Goal: Information Seeking & Learning: Learn about a topic

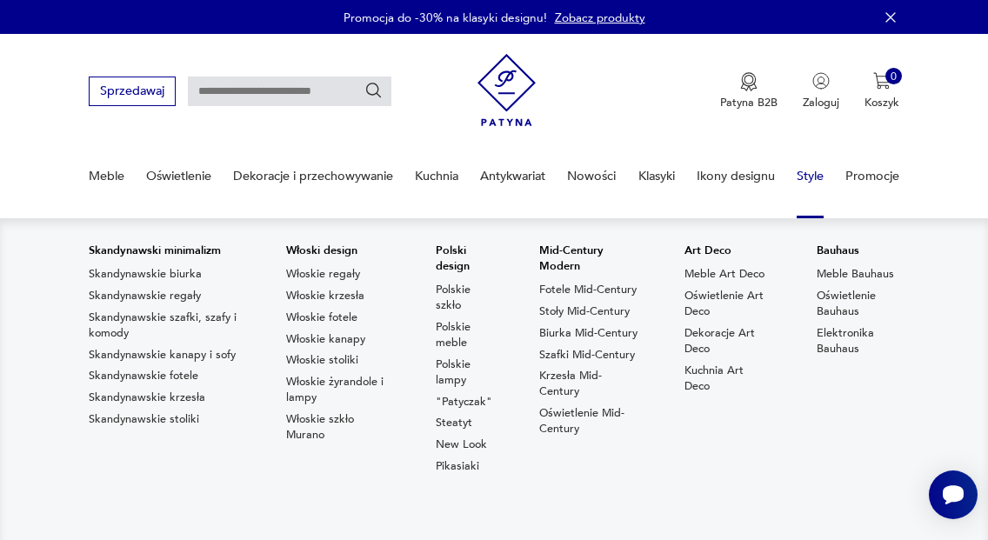
click at [806, 173] on link "Style" at bounding box center [810, 176] width 27 height 60
click at [818, 168] on link "Style" at bounding box center [810, 176] width 27 height 60
click at [816, 178] on link "Style" at bounding box center [810, 176] width 27 height 60
click at [463, 297] on link "Polskie szkło" at bounding box center [464, 297] width 57 height 31
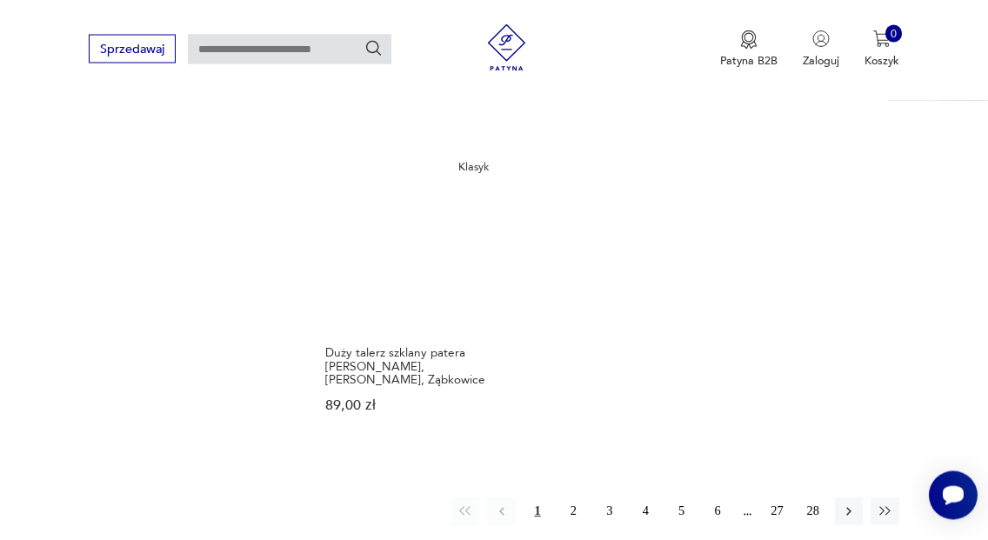
scroll to position [1940, 0]
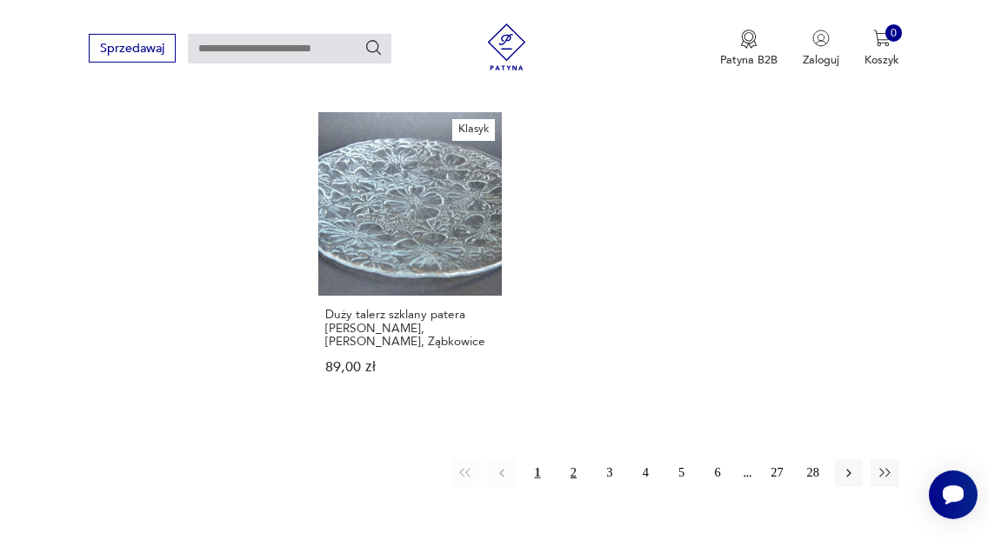
click at [567, 459] on button "2" at bounding box center [573, 473] width 28 height 28
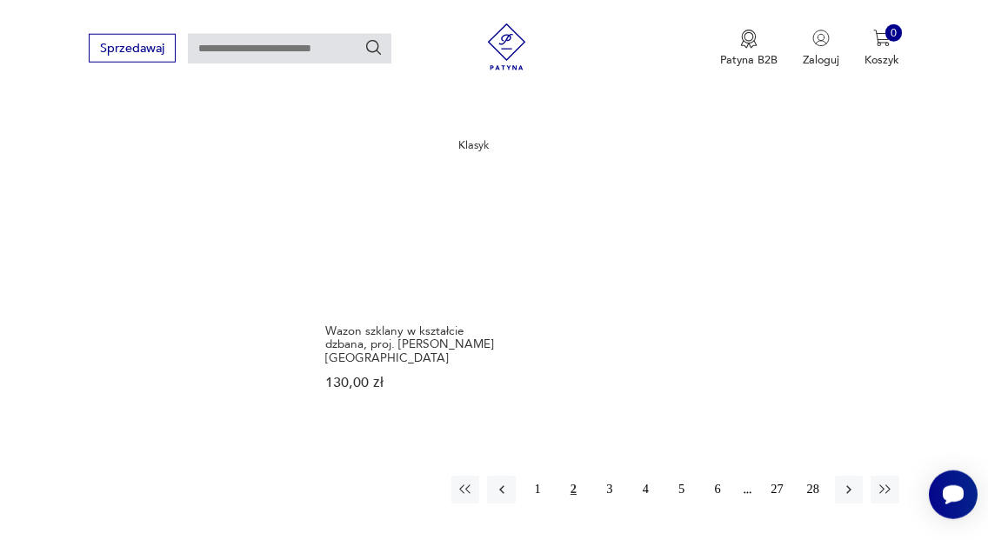
scroll to position [2023, 0]
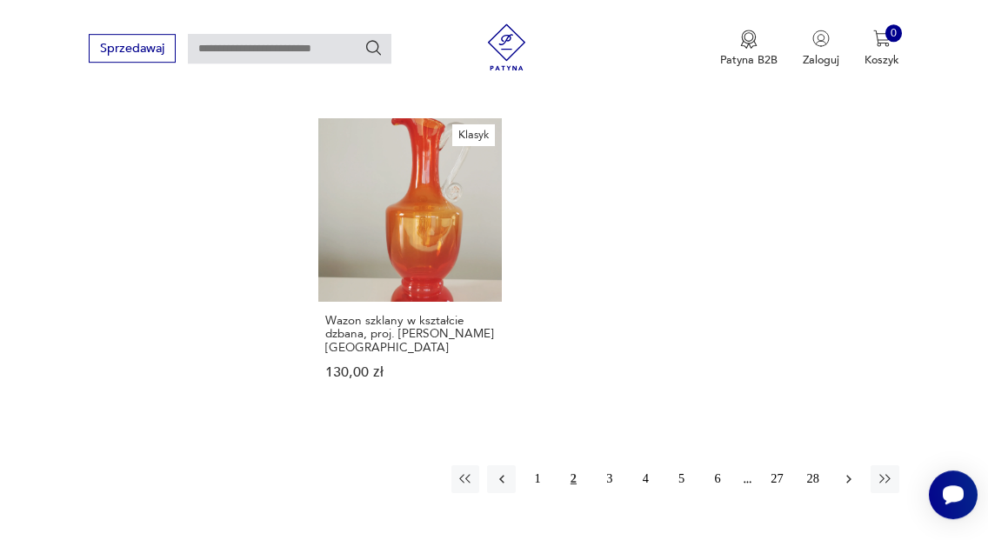
click at [843, 471] on icon "button" at bounding box center [849, 479] width 16 height 16
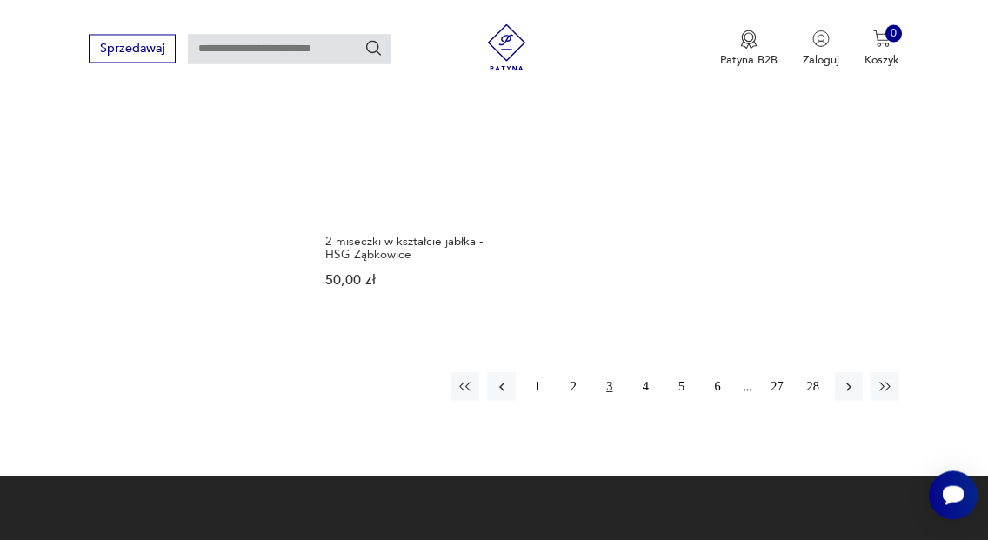
scroll to position [2019, 0]
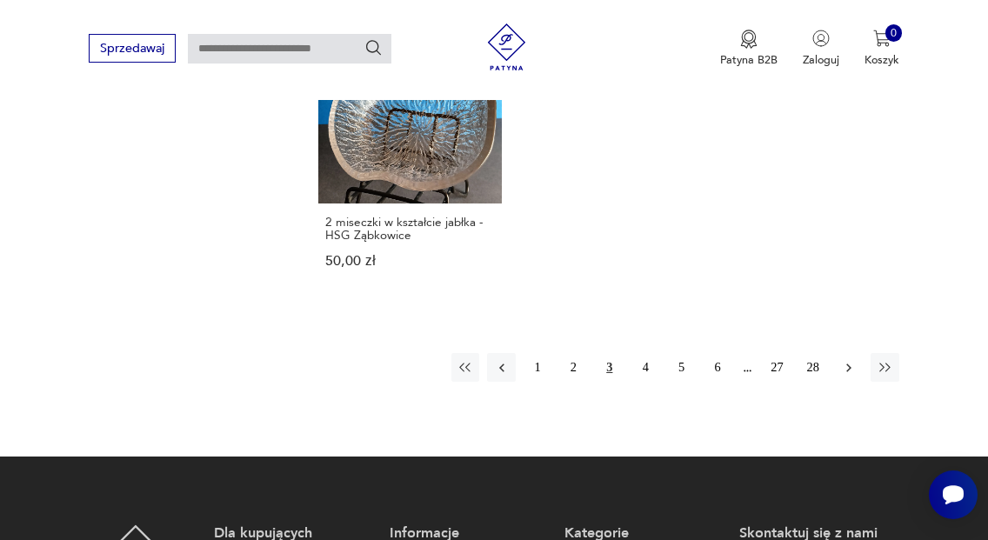
click at [847, 360] on icon "button" at bounding box center [849, 368] width 16 height 16
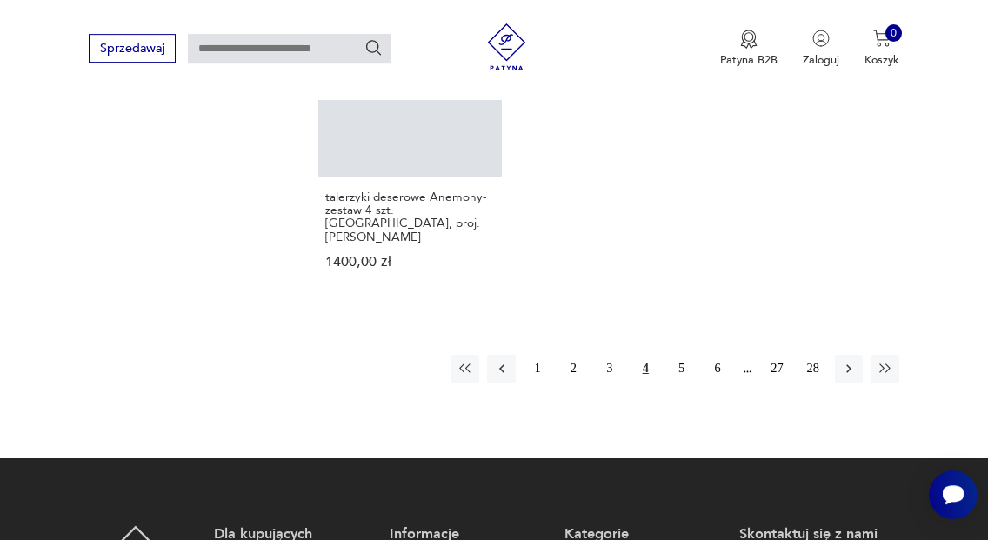
scroll to position [1883, 0]
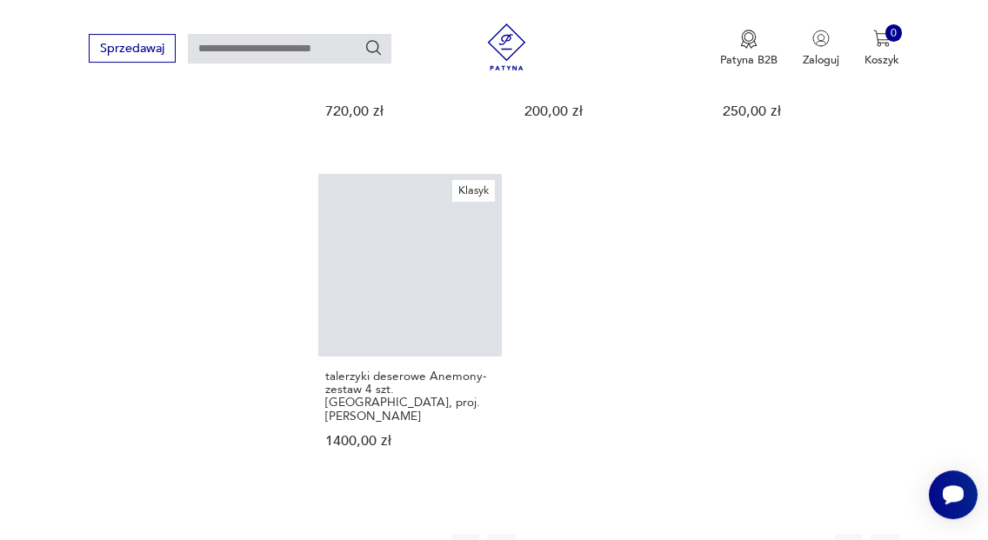
click at [810, 534] on button "28" at bounding box center [813, 548] width 28 height 28
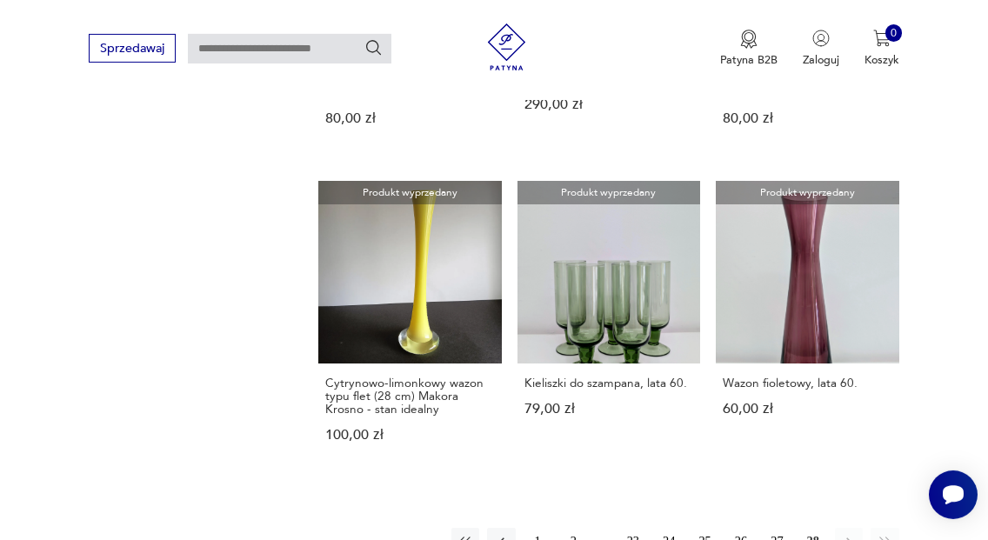
scroll to position [1354, 0]
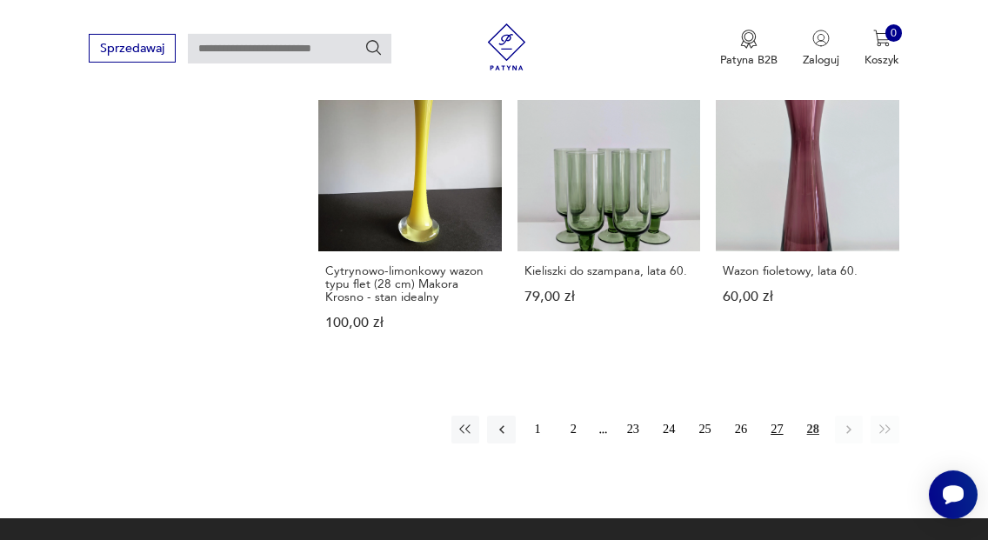
click at [776, 434] on button "27" at bounding box center [777, 430] width 28 height 28
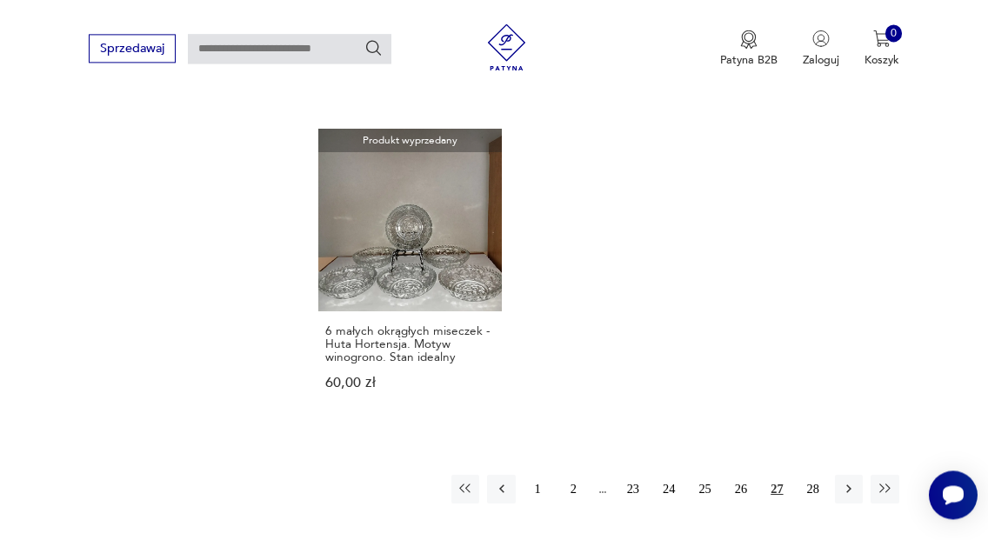
scroll to position [1848, 0]
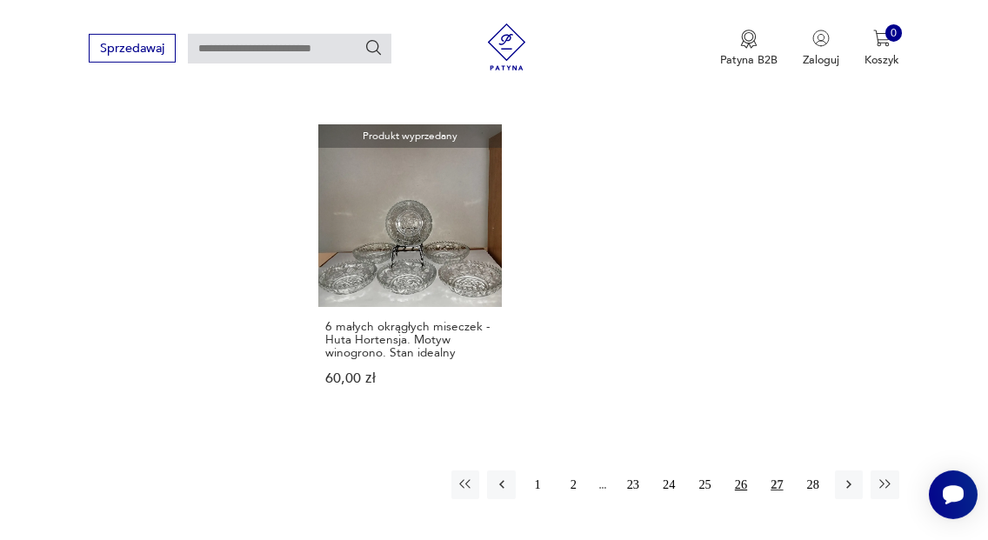
click at [738, 471] on button "26" at bounding box center [741, 485] width 28 height 28
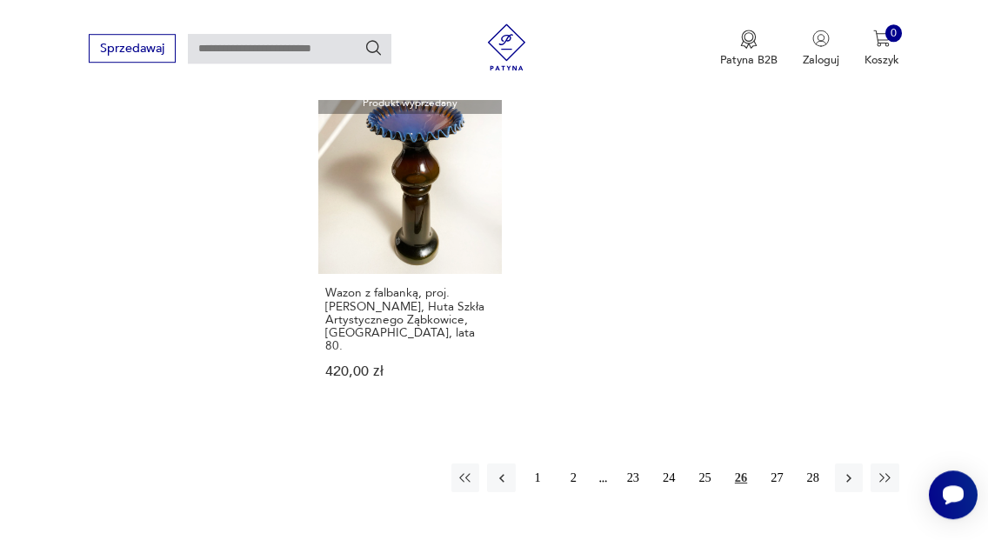
scroll to position [1927, 0]
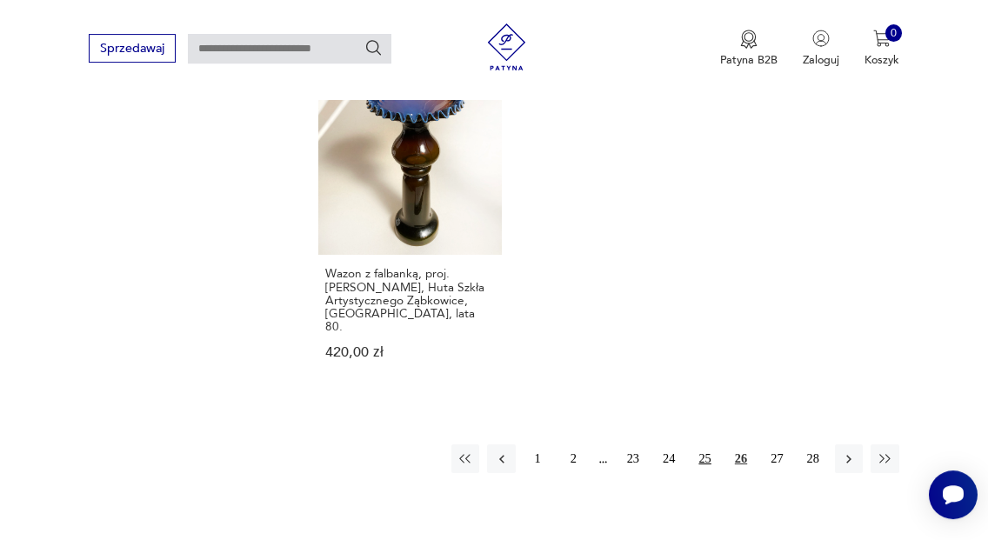
click at [707, 444] on button "25" at bounding box center [705, 458] width 28 height 28
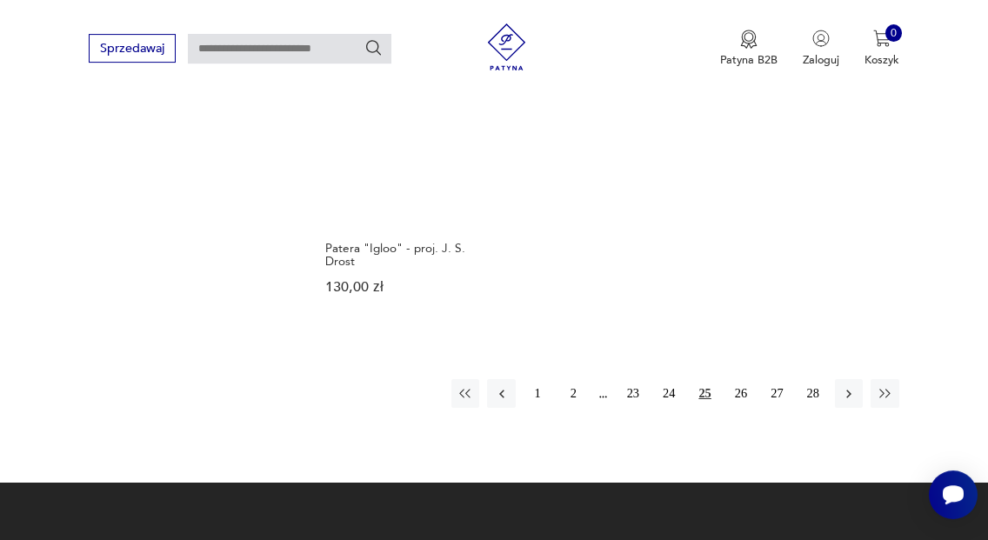
scroll to position [1919, 0]
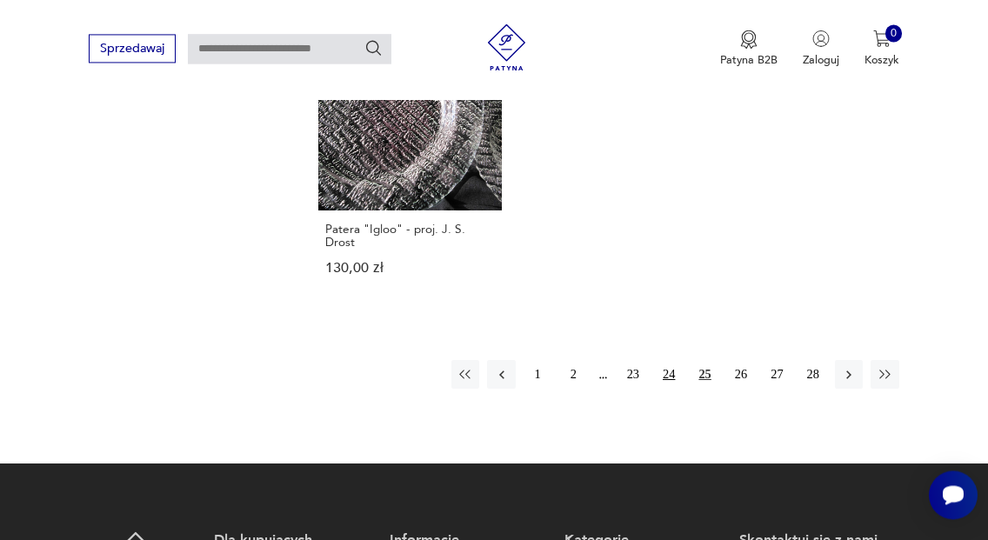
click at [665, 364] on button "24" at bounding box center [669, 374] width 28 height 28
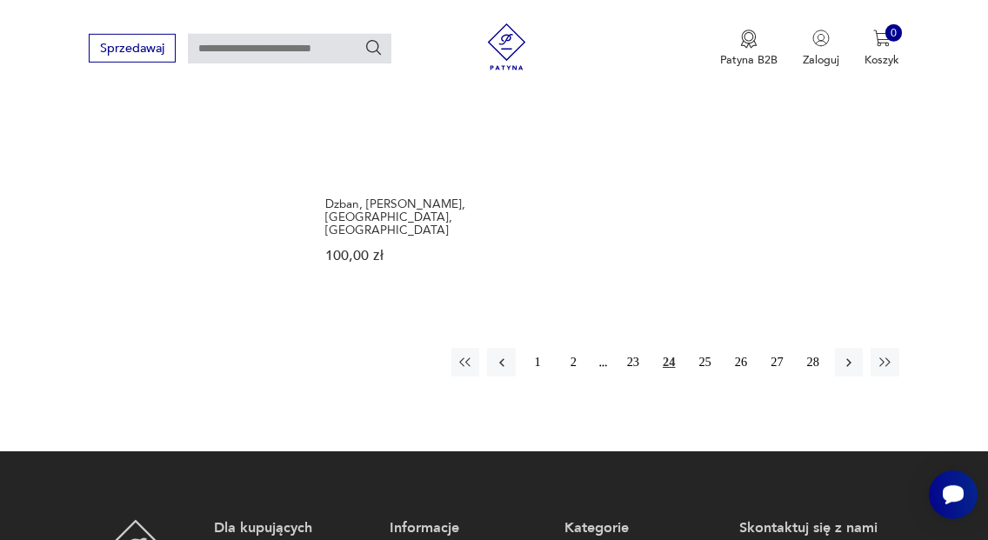
scroll to position [2039, 0]
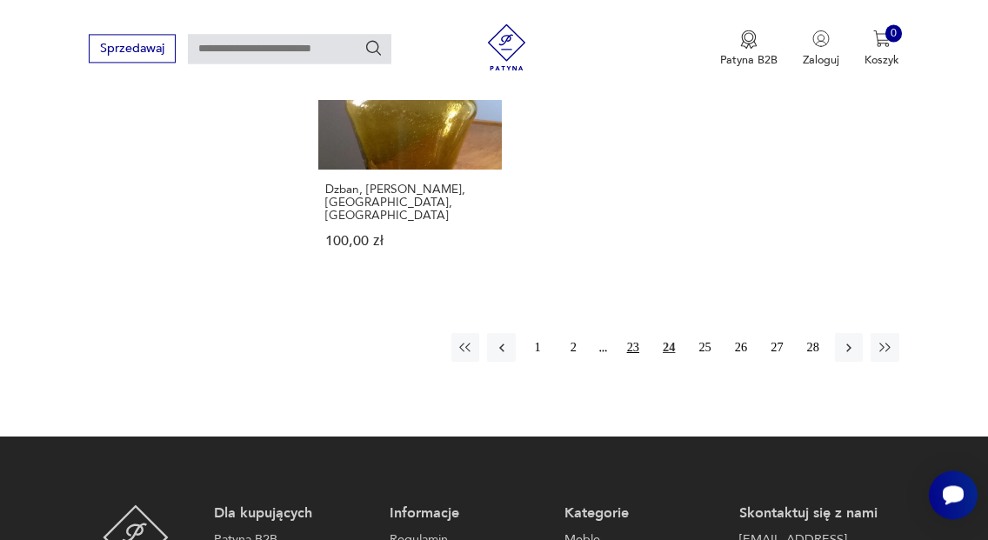
click at [625, 333] on button "23" at bounding box center [633, 347] width 28 height 28
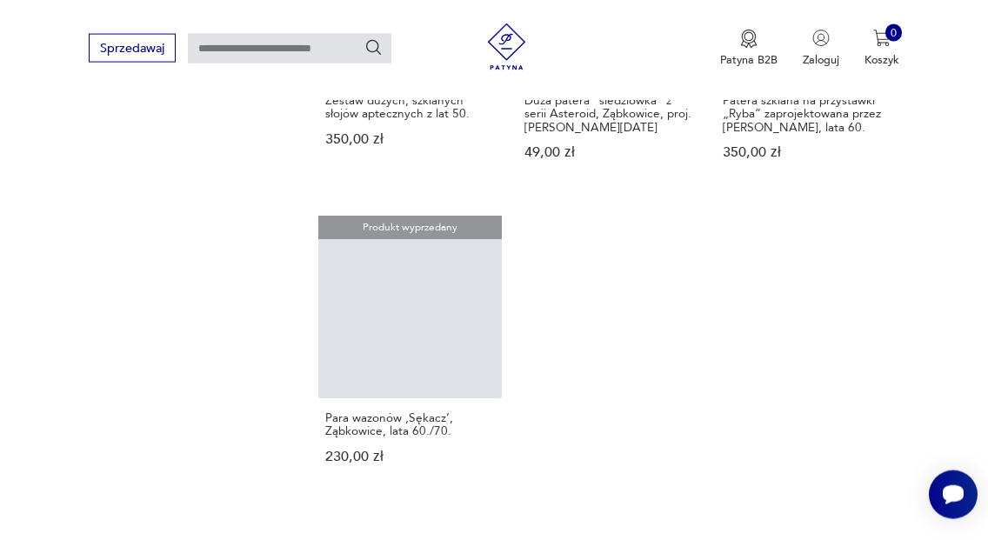
scroll to position [1840, 0]
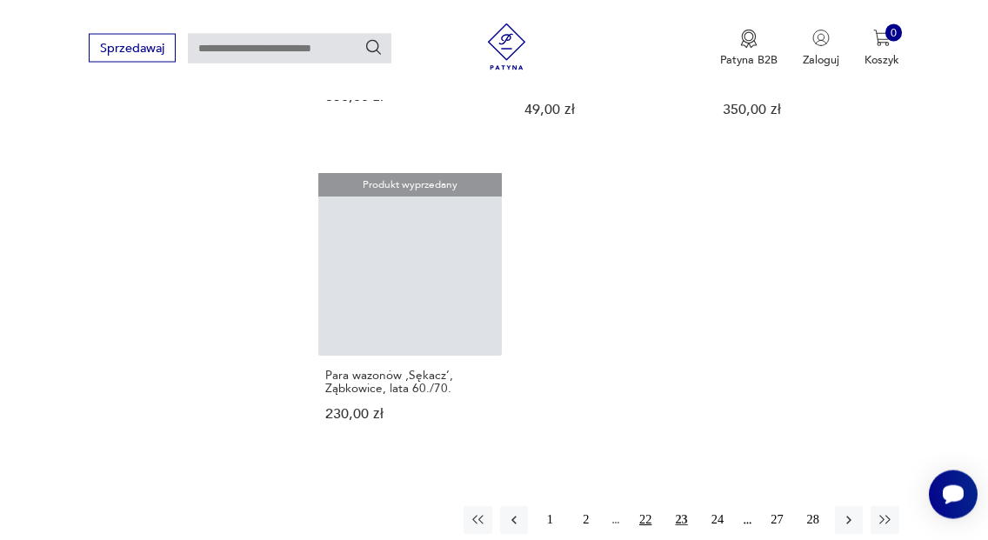
click at [648, 506] on button "22" at bounding box center [645, 520] width 28 height 28
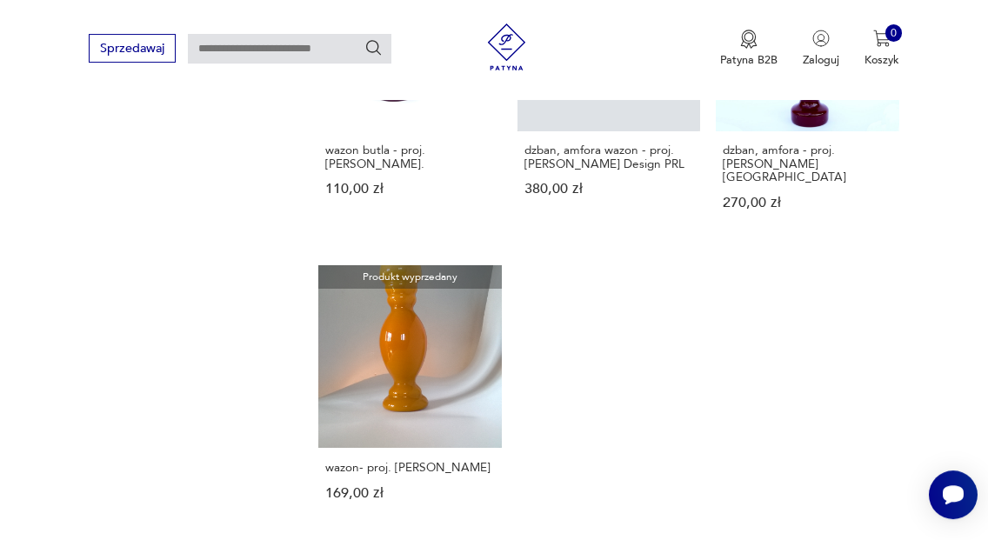
scroll to position [1878, 0]
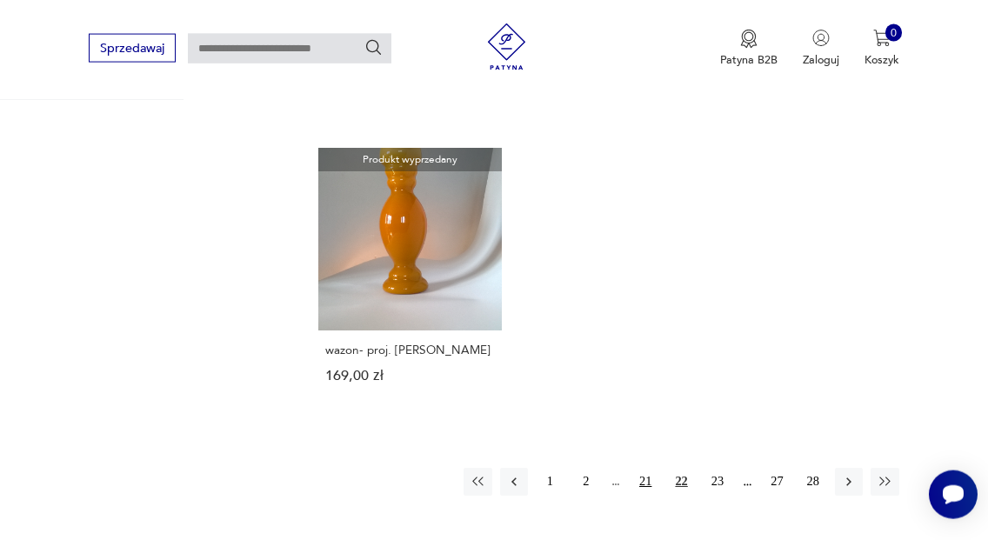
click at [647, 468] on button "21" at bounding box center [645, 482] width 28 height 28
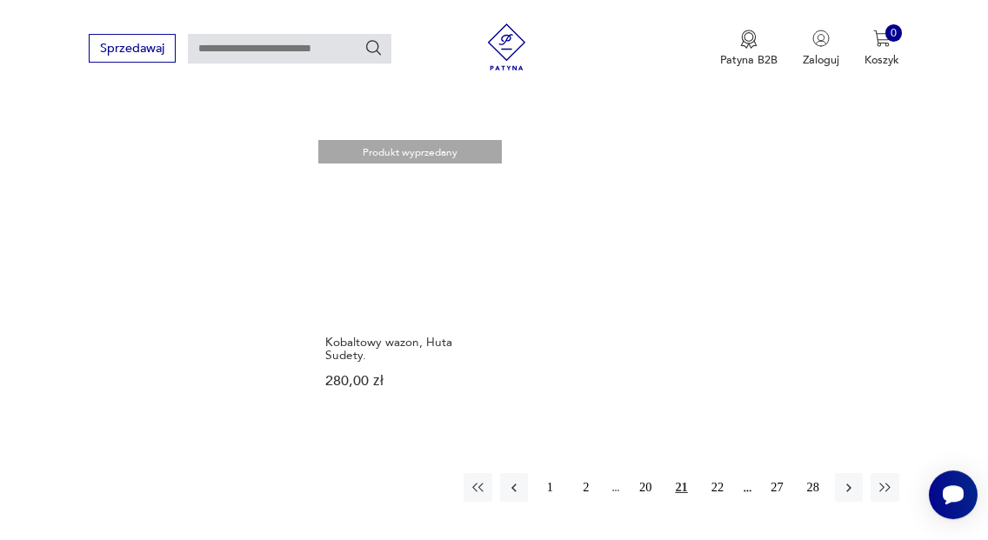
scroll to position [1908, 0]
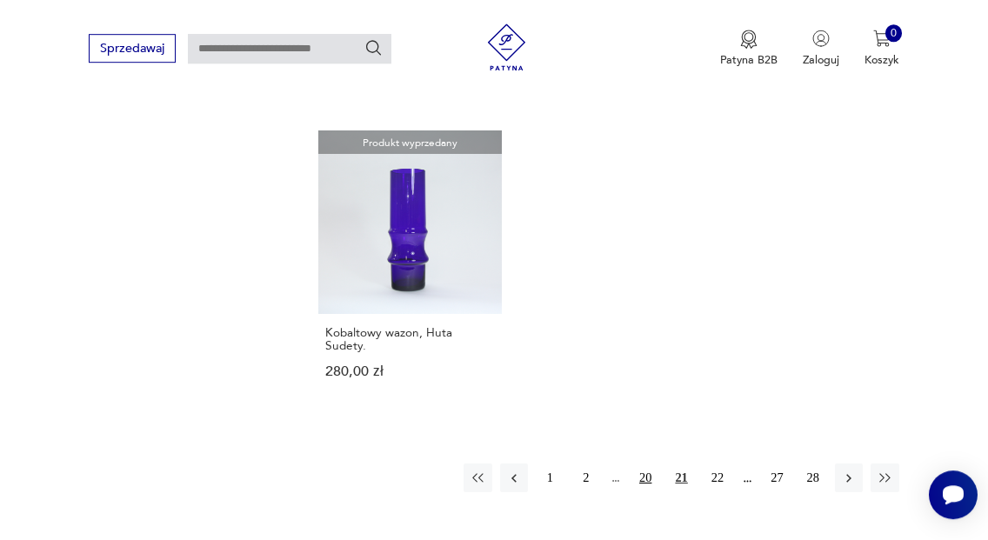
click at [648, 464] on button "20" at bounding box center [645, 478] width 28 height 28
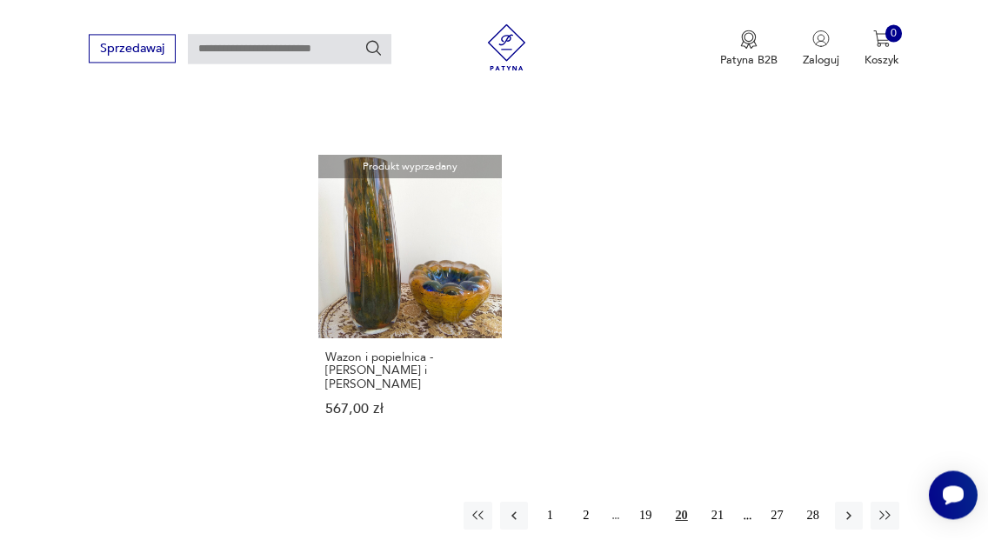
scroll to position [1835, 0]
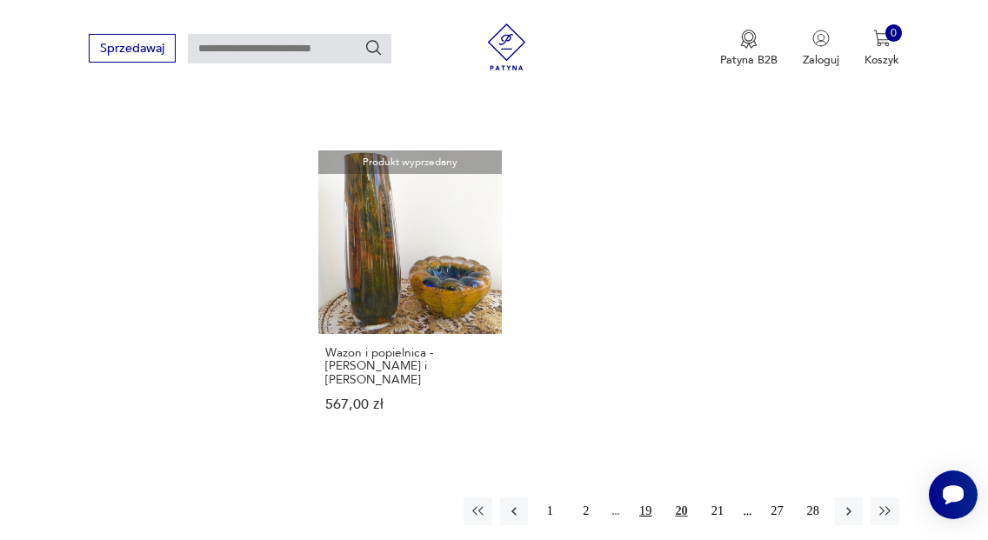
click at [644, 498] on button "19" at bounding box center [645, 512] width 28 height 28
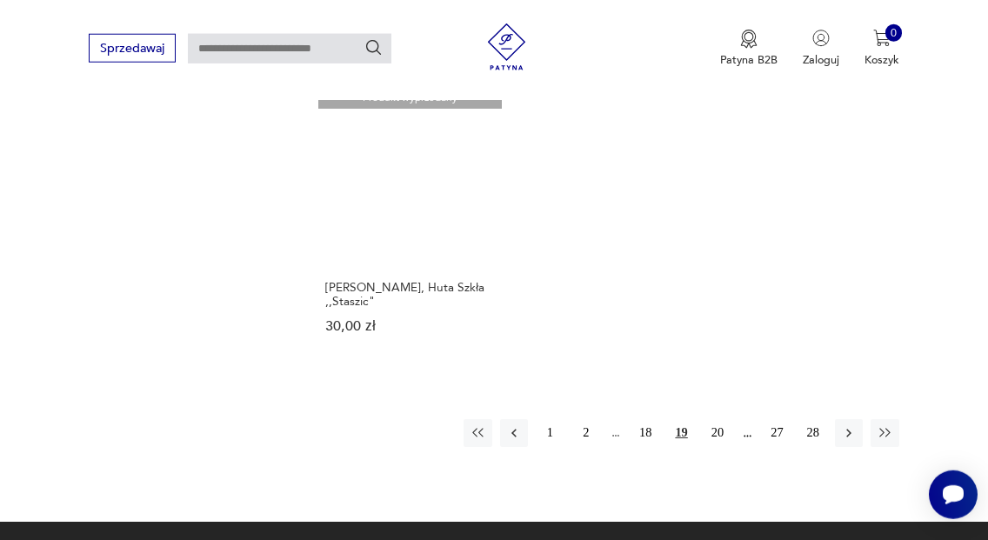
scroll to position [1883, 0]
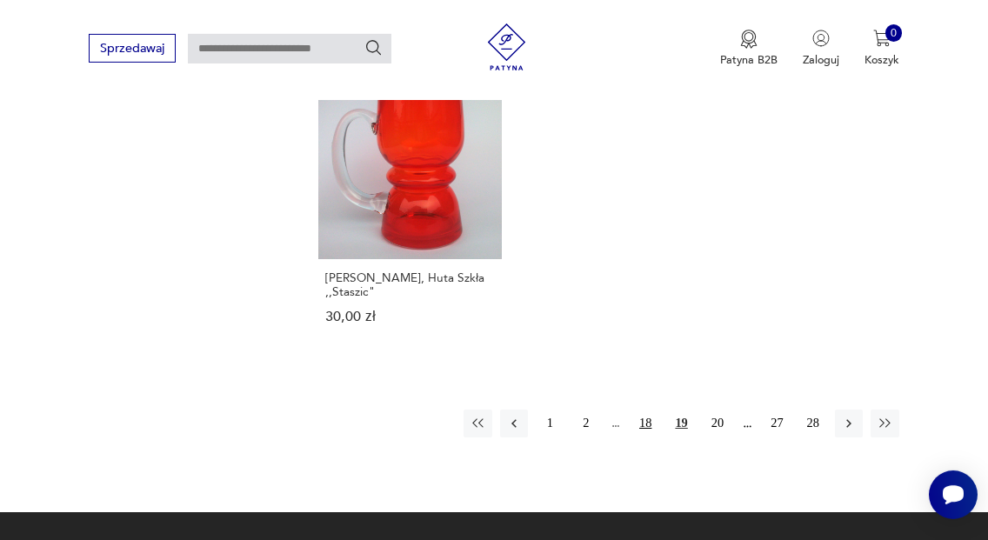
click at [648, 410] on button "18" at bounding box center [645, 424] width 28 height 28
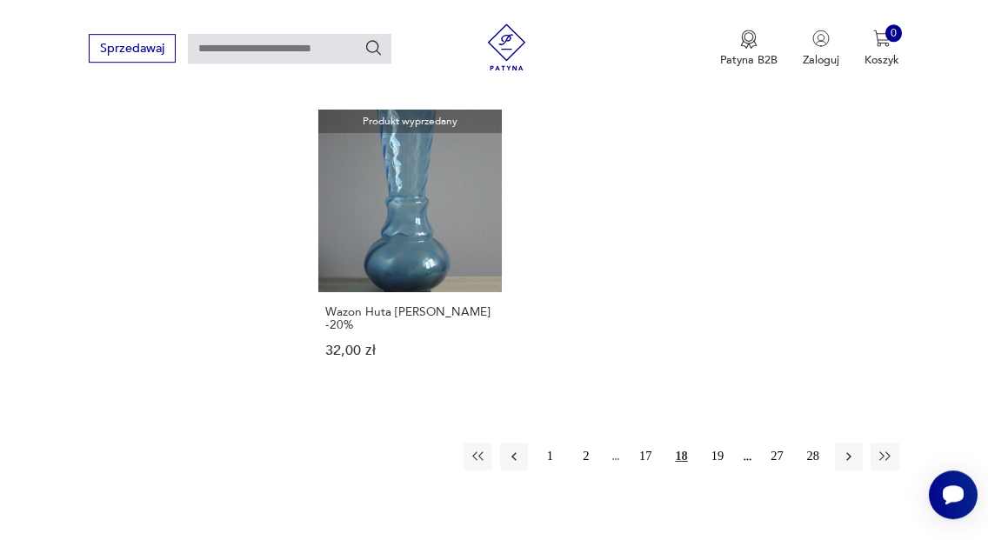
scroll to position [1844, 0]
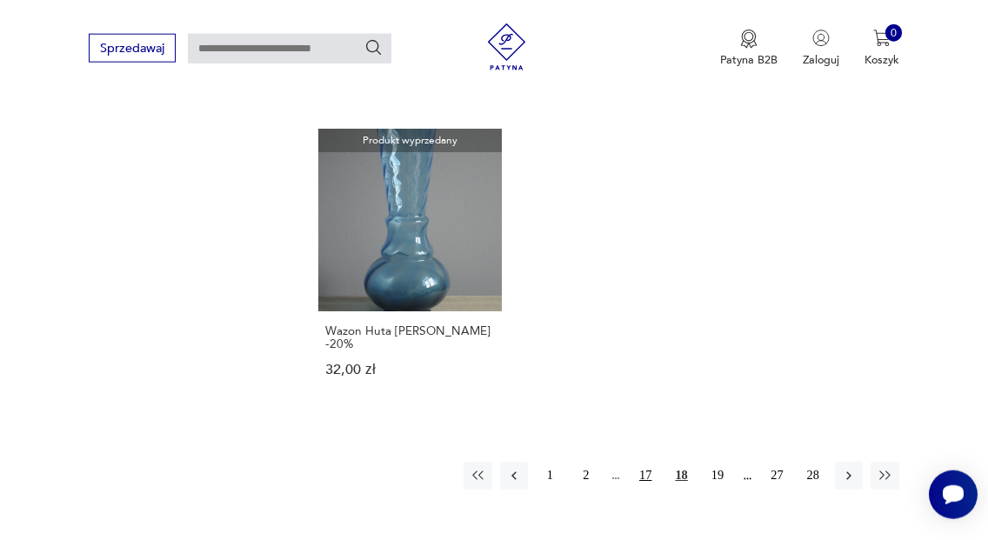
click at [645, 462] on button "17" at bounding box center [645, 476] width 28 height 28
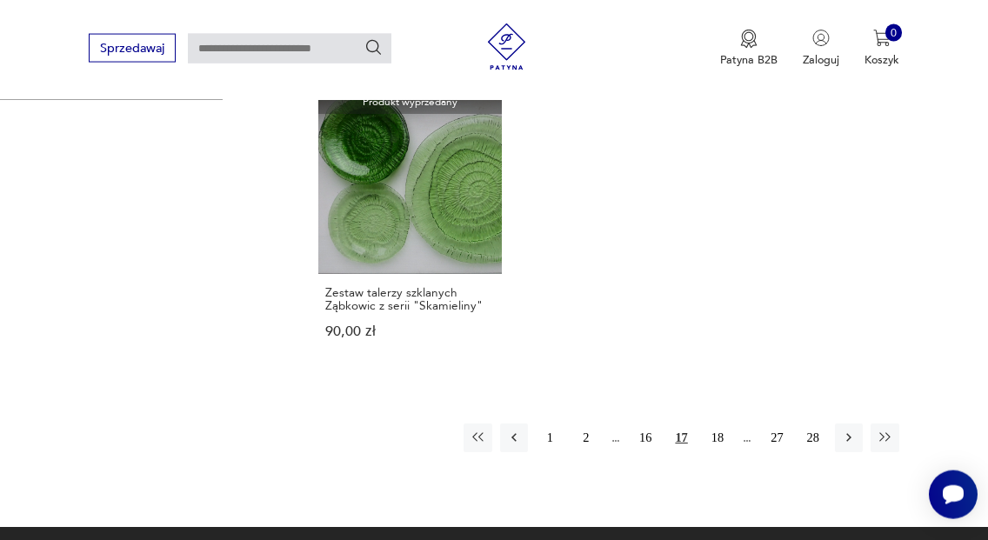
scroll to position [1886, 0]
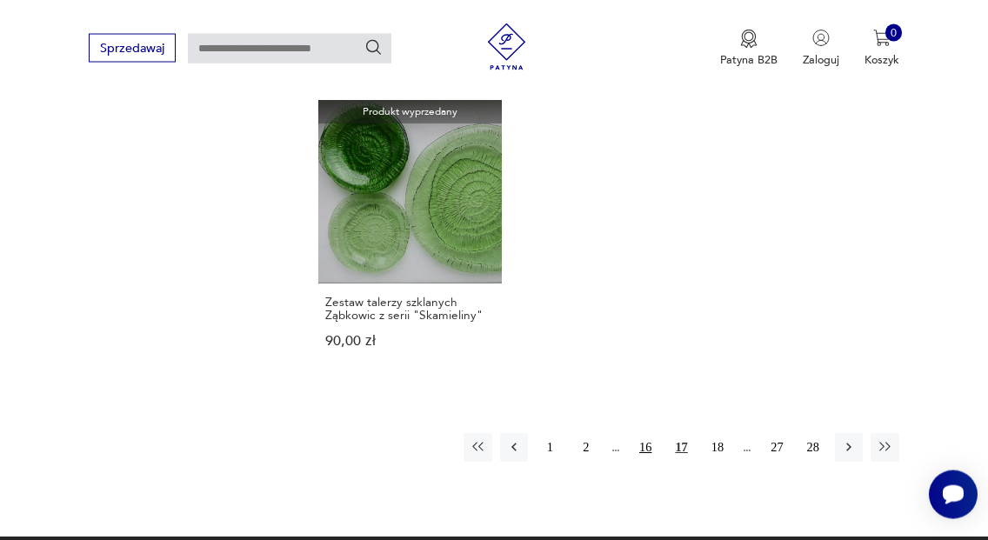
click at [648, 433] on button "16" at bounding box center [645, 447] width 28 height 28
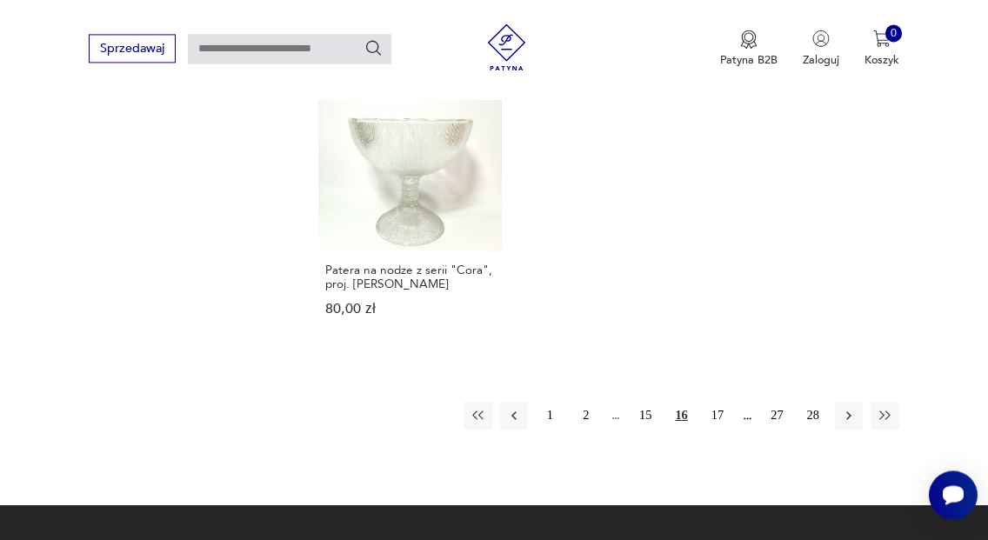
scroll to position [1906, 0]
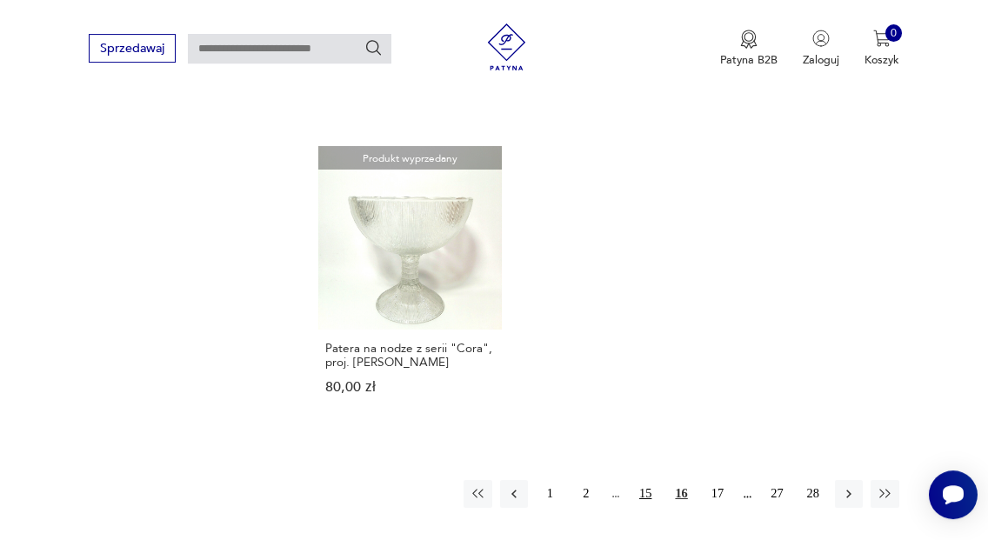
click at [641, 480] on button "15" at bounding box center [645, 494] width 28 height 28
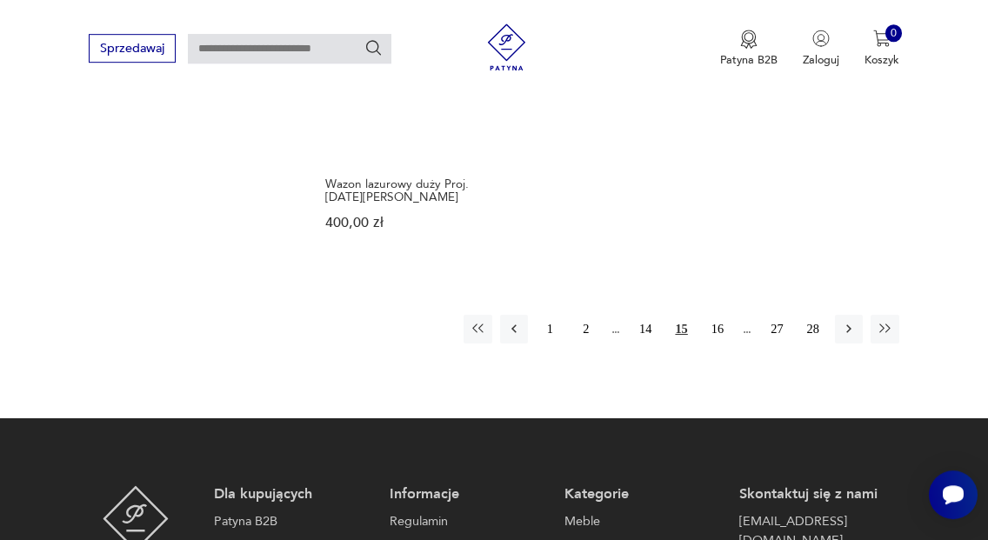
scroll to position [2023, 0]
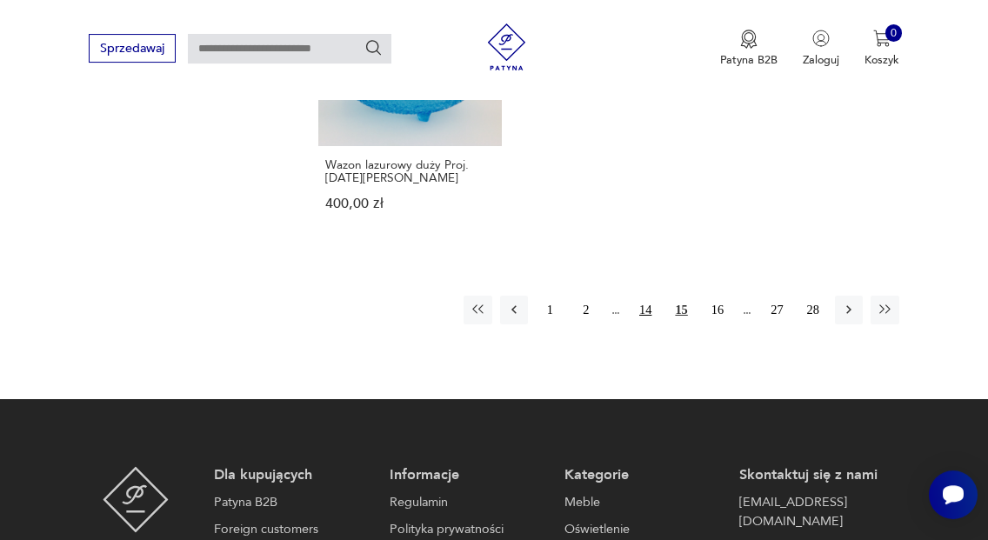
click at [640, 307] on button "14" at bounding box center [645, 310] width 28 height 28
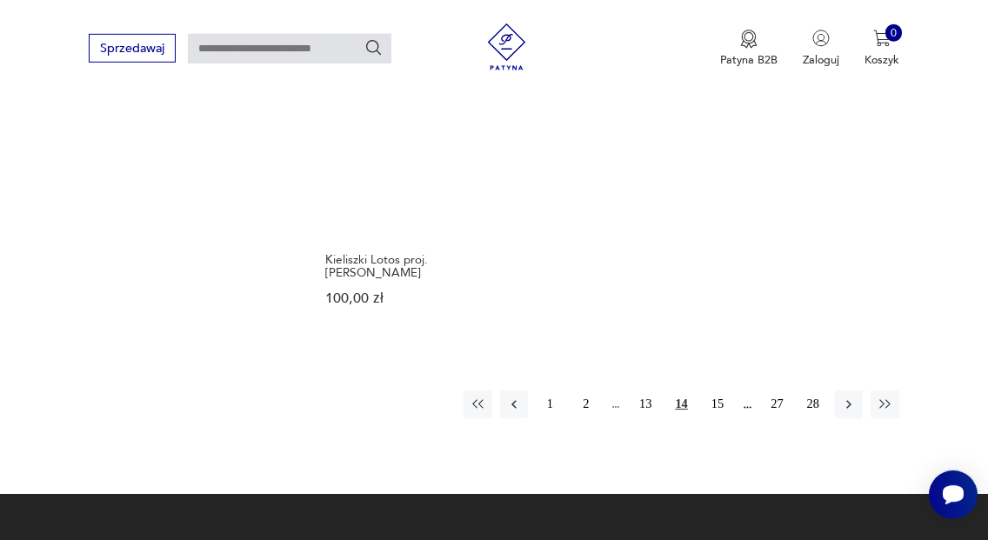
scroll to position [1997, 0]
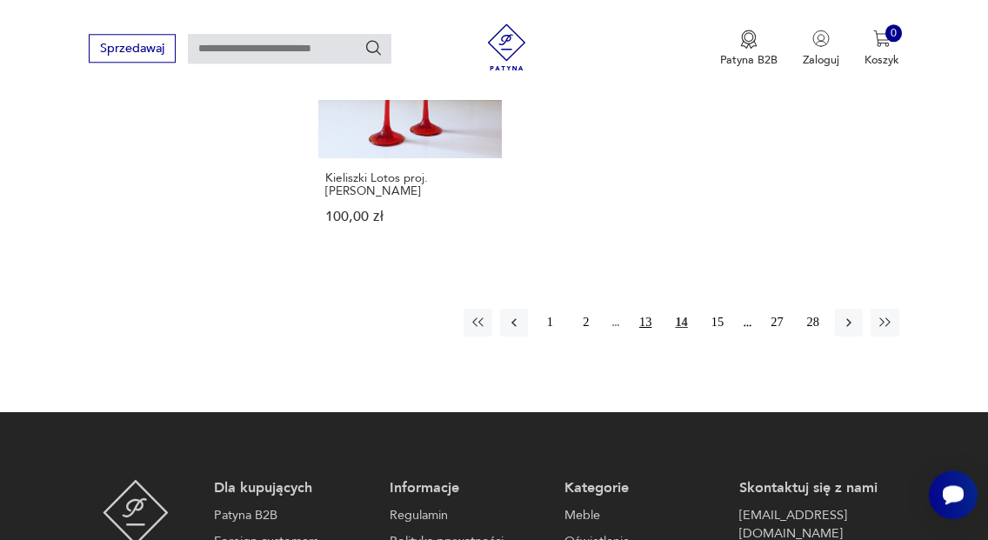
click at [638, 321] on button "13" at bounding box center [645, 323] width 28 height 28
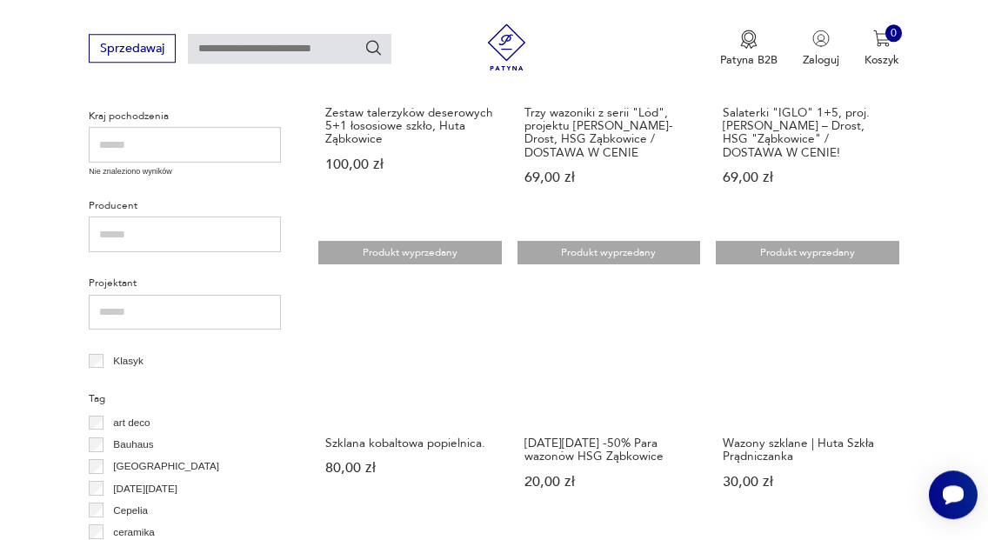
scroll to position [565, 0]
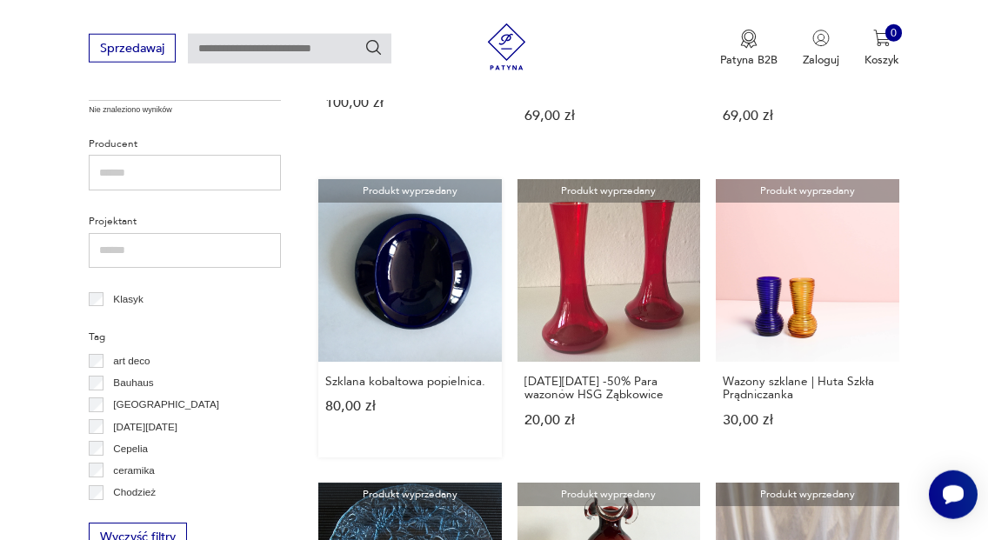
click at [414, 290] on link "Produkt wyprzedany Szklana kobaltowa popielnica. 80,00 zł" at bounding box center [410, 318] width 184 height 278
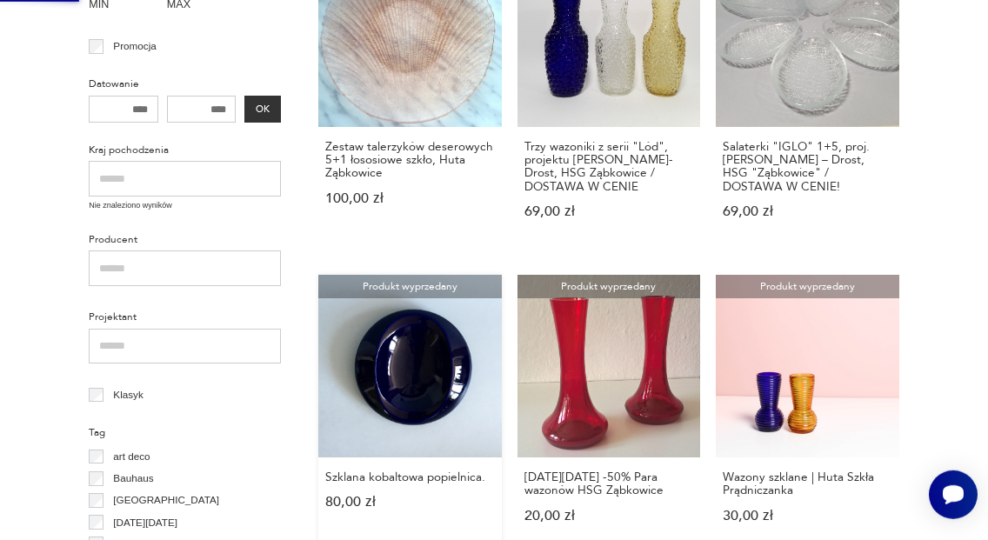
scroll to position [15, 0]
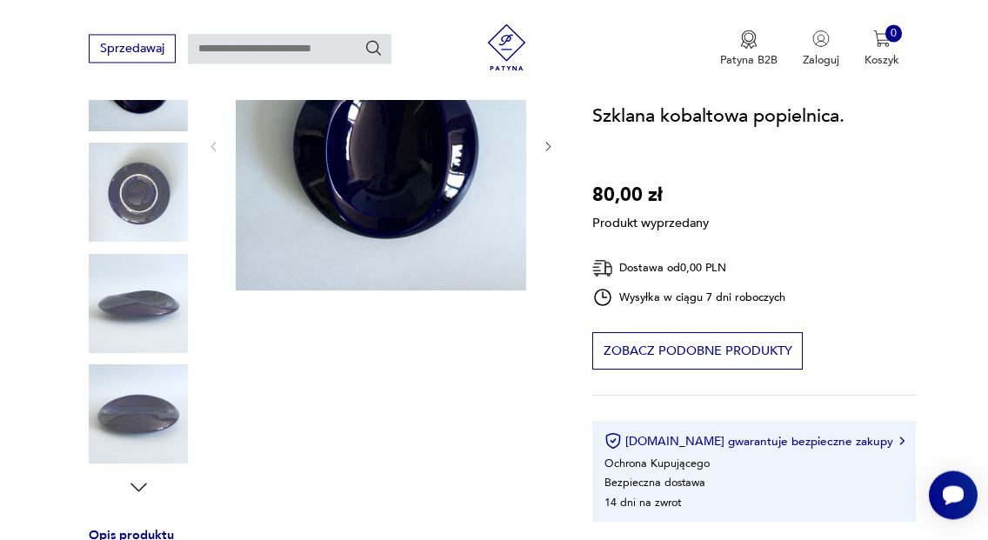
scroll to position [349, 0]
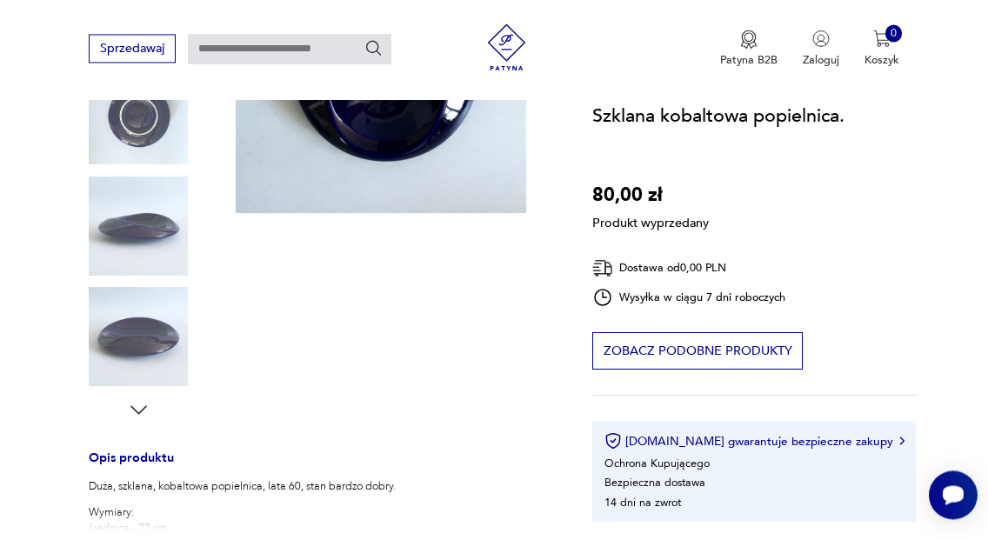
click at [141, 339] on div "Produkt wyprzedany Opis produktu Duża, szklana, kobaltowa popielnica, lata 60, …" at bounding box center [322, 394] width 466 height 943
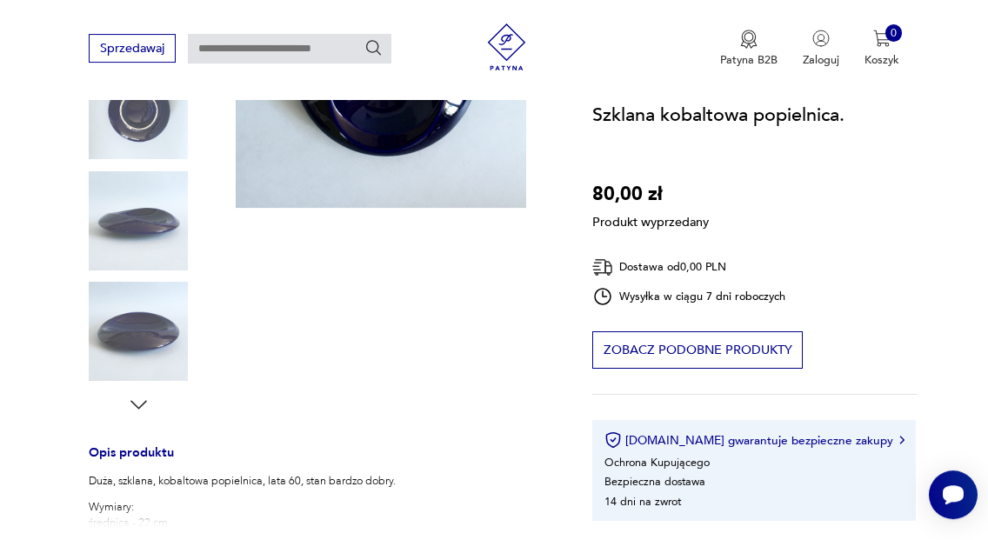
click at [137, 229] on div "Produkt wyprzedany Opis produktu Duża, szklana, kobaltowa popielnica, lata 60, …" at bounding box center [322, 388] width 466 height 943
click at [137, 134] on div "Produkt wyprzedany Opis produktu Duża, szklana, kobaltowa popielnica, lata 60, …" at bounding box center [322, 388] width 466 height 943
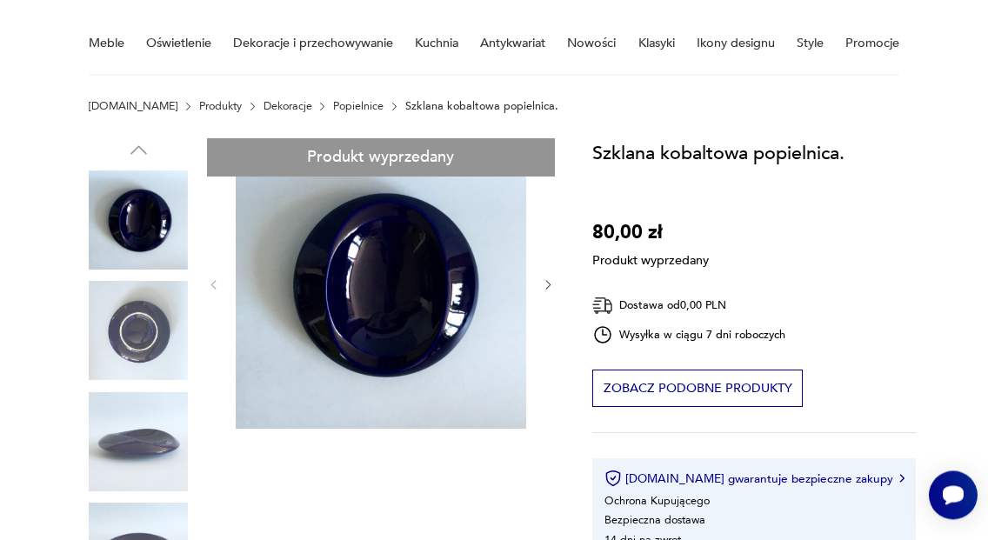
scroll to position [117, 0]
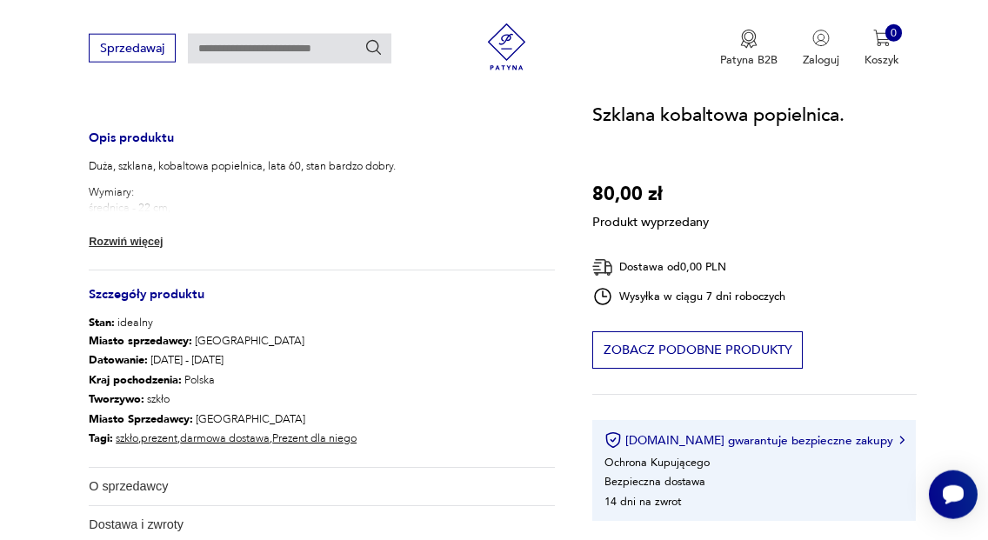
scroll to position [664, 0]
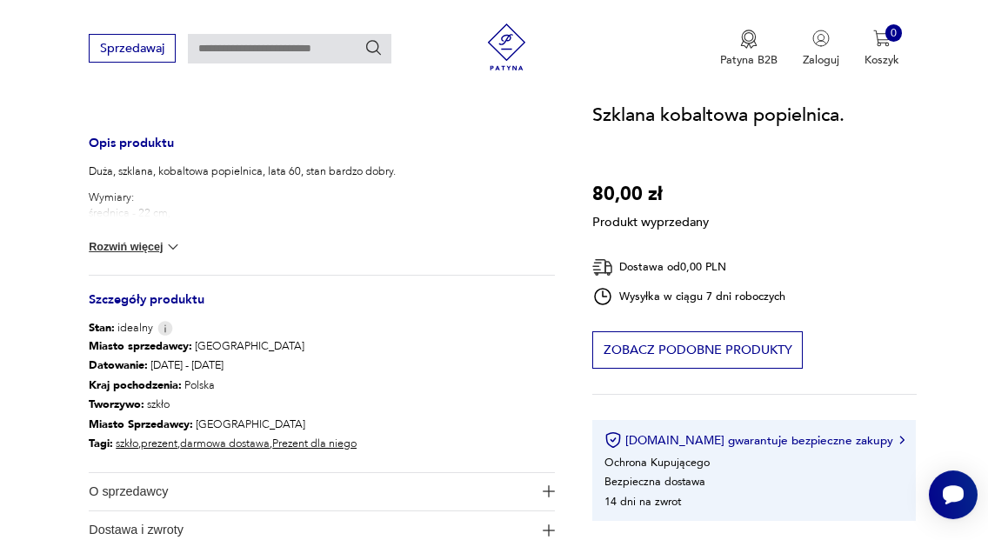
click at [178, 247] on img at bounding box center [172, 246] width 17 height 17
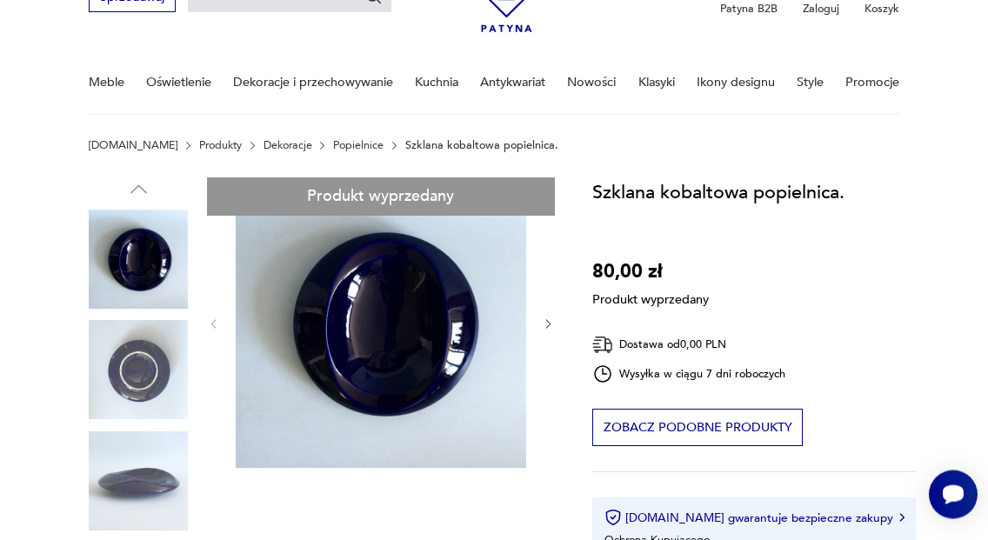
scroll to position [67, 0]
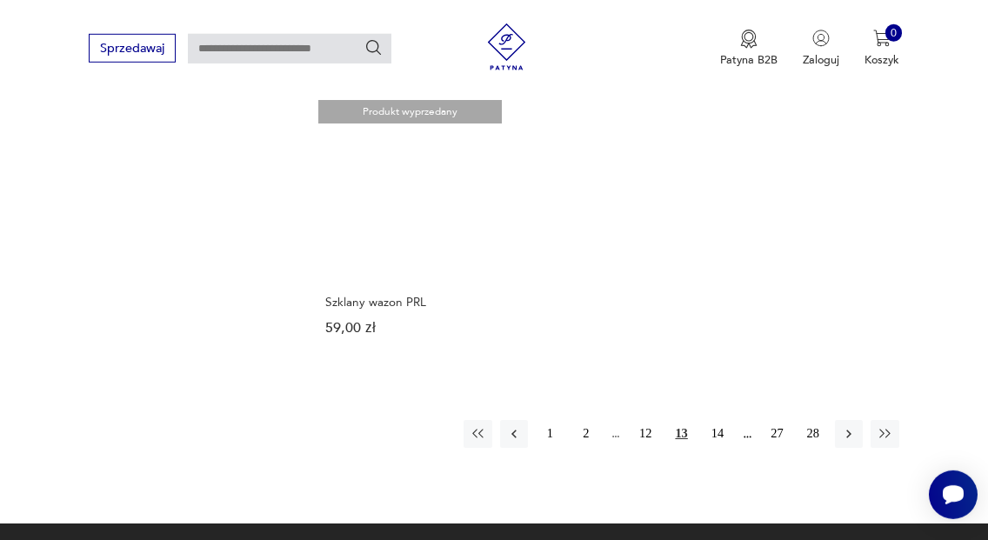
scroll to position [1910, 0]
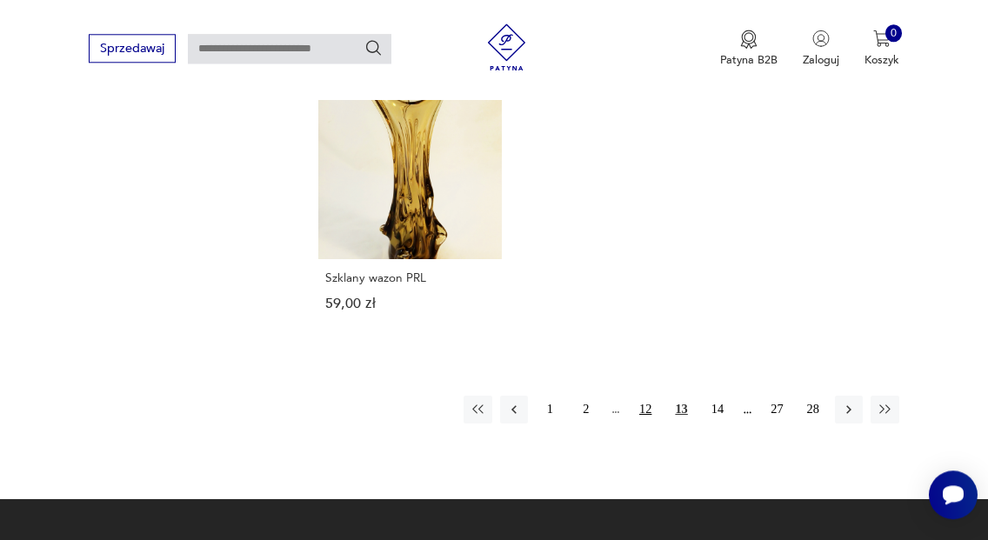
click at [642, 412] on button "12" at bounding box center [645, 410] width 28 height 28
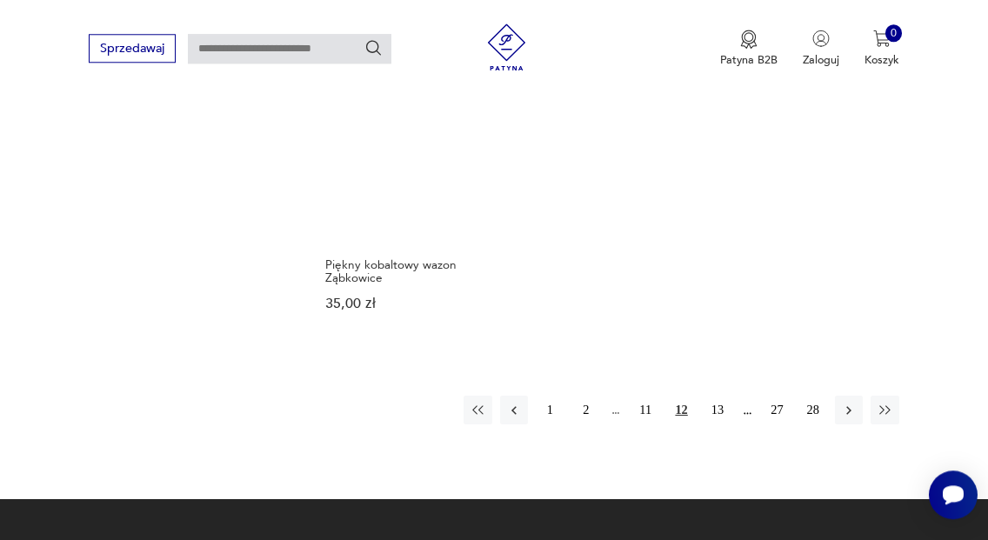
scroll to position [1976, 0]
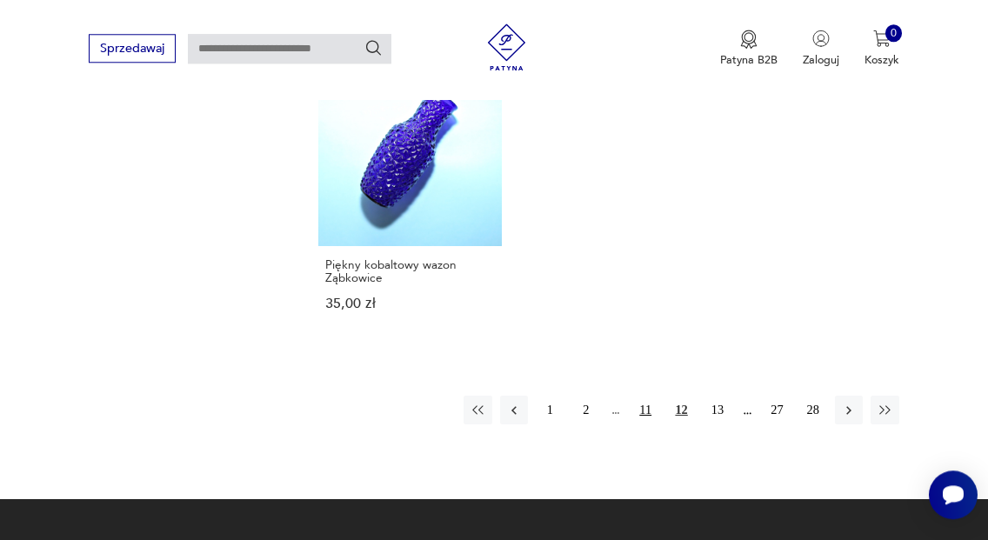
click at [646, 396] on button "11" at bounding box center [645, 410] width 28 height 28
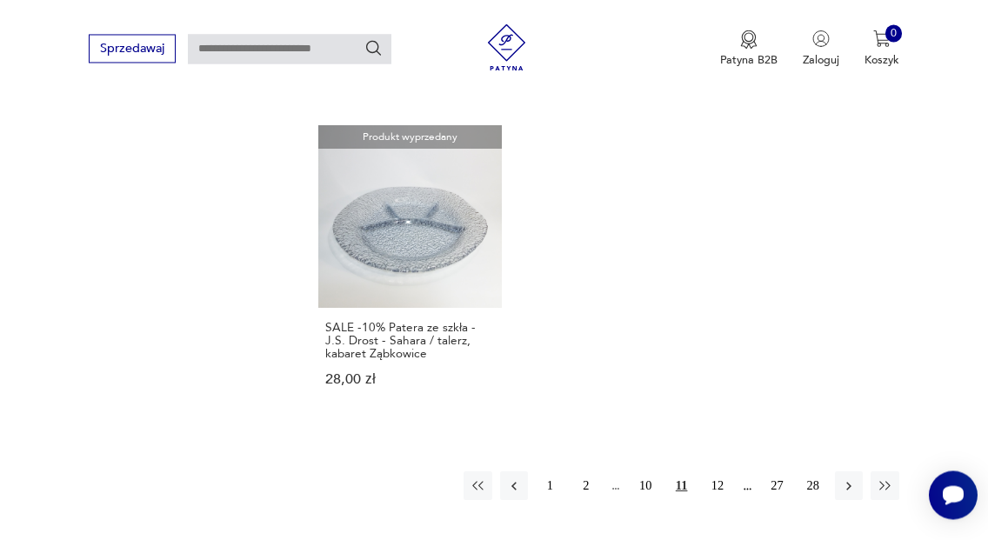
scroll to position [1963, 0]
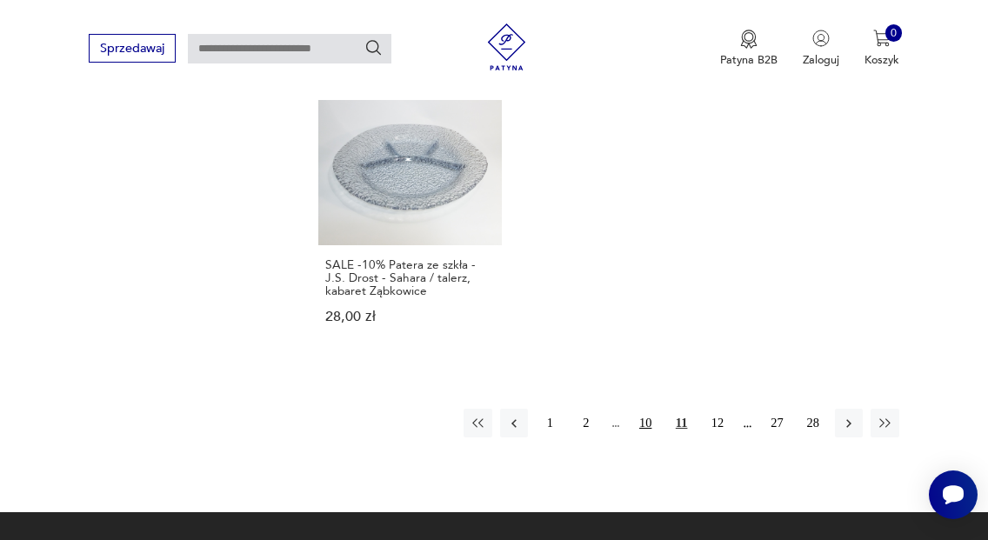
click at [651, 409] on button "10" at bounding box center [645, 423] width 28 height 28
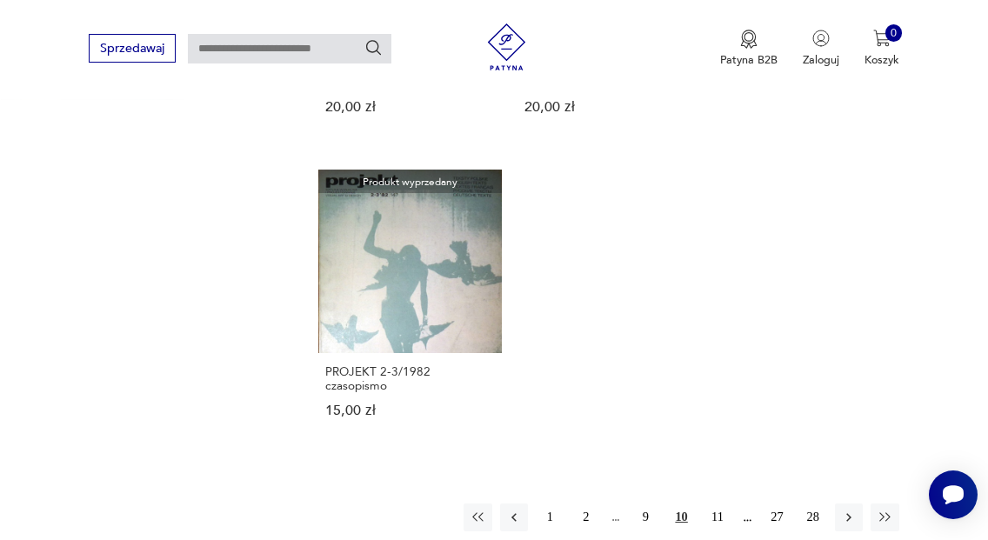
scroll to position [1785, 0]
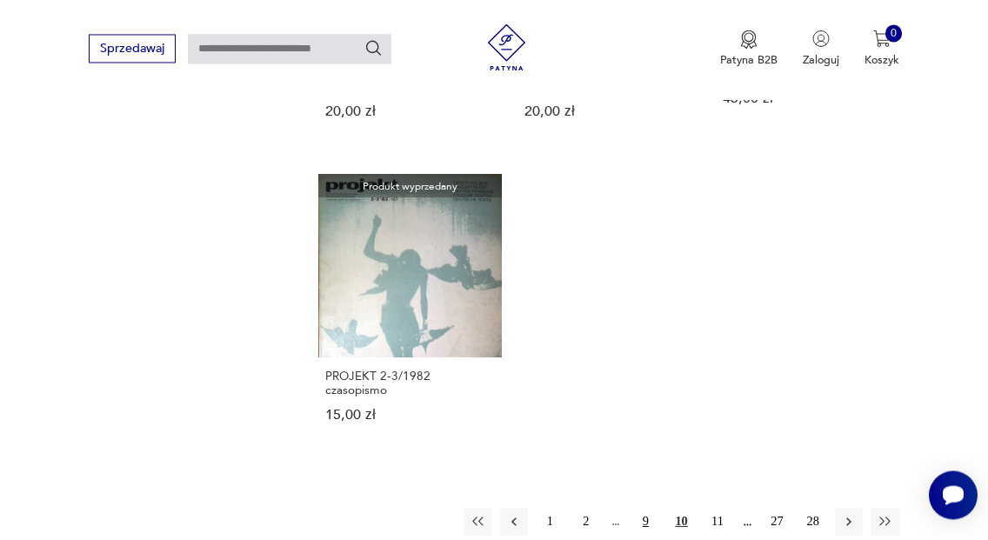
click at [641, 508] on button "9" at bounding box center [645, 522] width 28 height 28
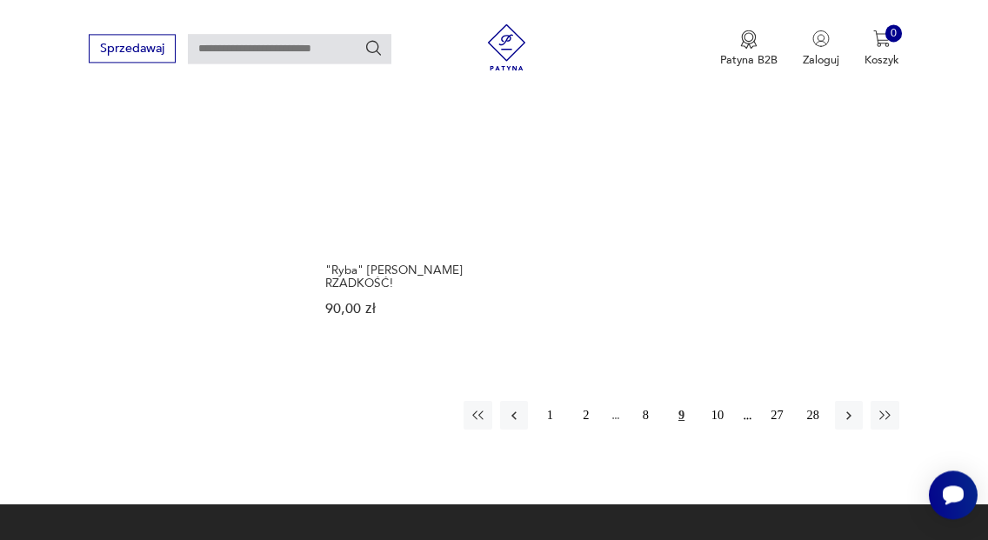
scroll to position [1892, 0]
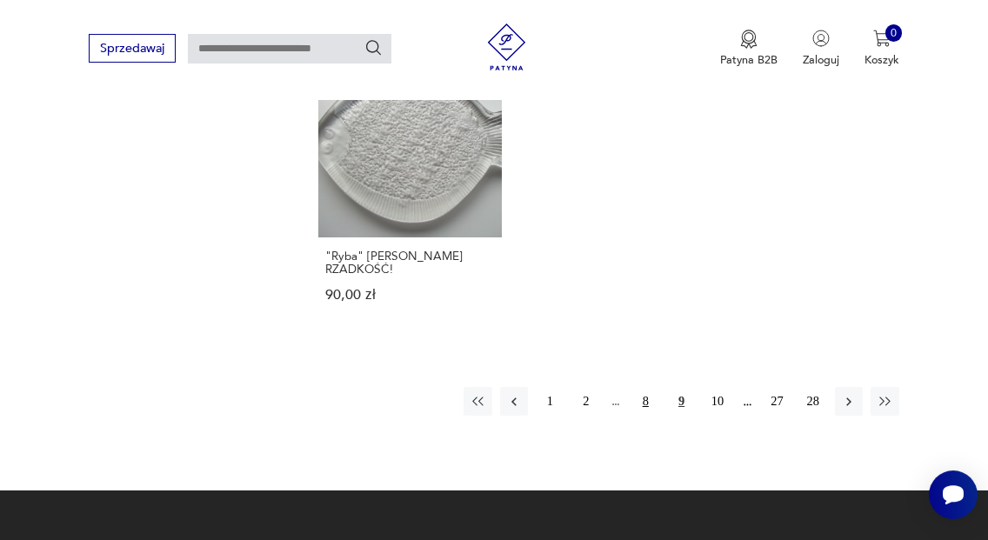
click at [643, 407] on button "8" at bounding box center [645, 401] width 28 height 28
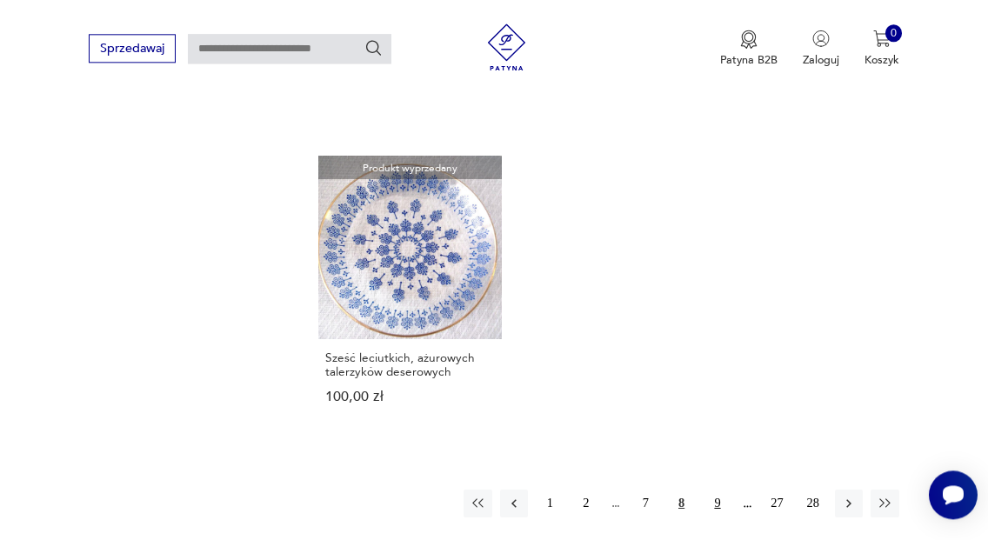
scroll to position [1863, 0]
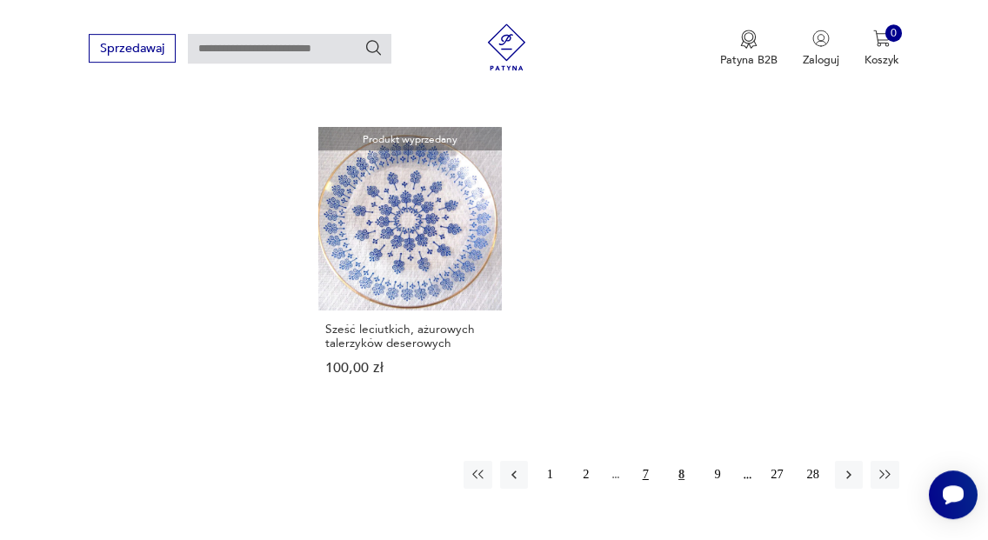
click at [650, 471] on button "7" at bounding box center [645, 475] width 28 height 28
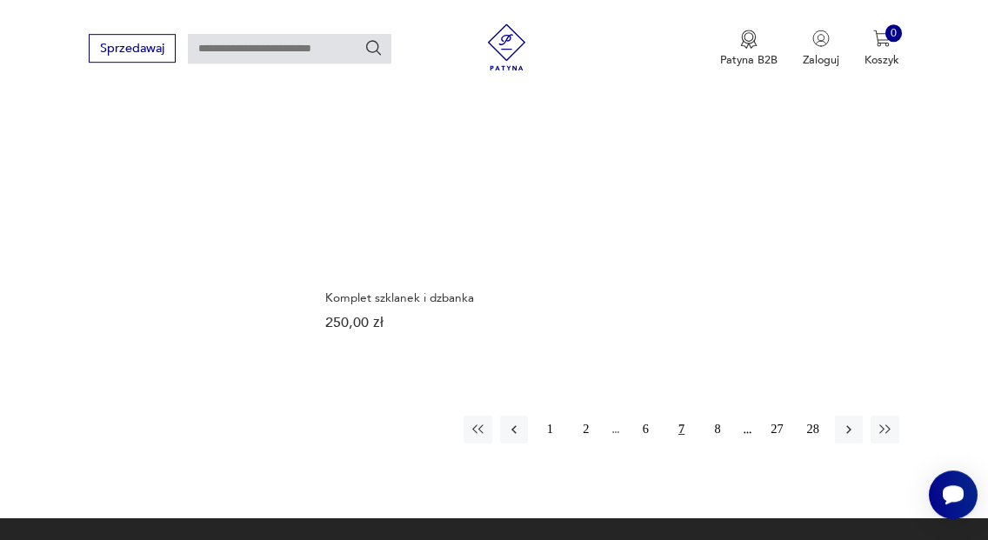
scroll to position [1955, 0]
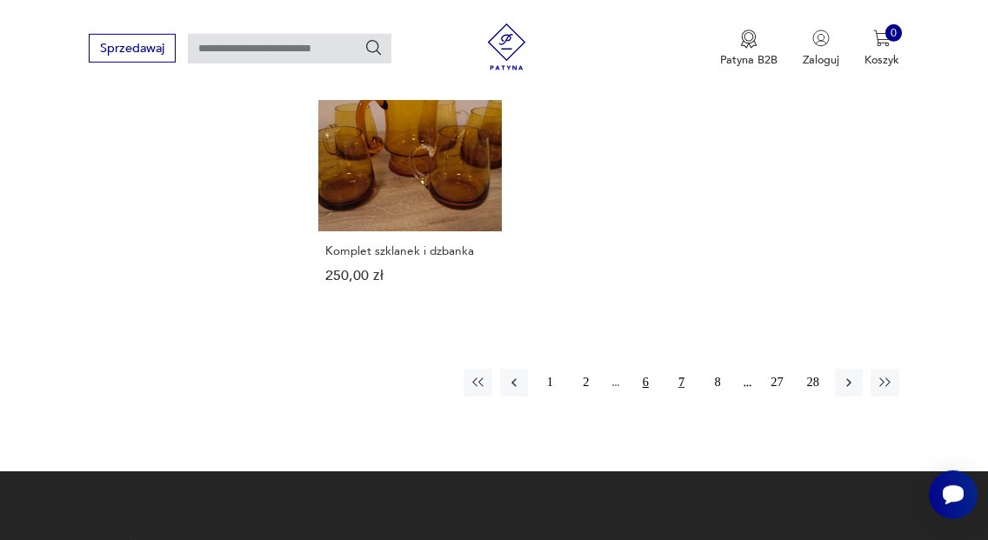
click at [651, 369] on button "6" at bounding box center [645, 383] width 28 height 28
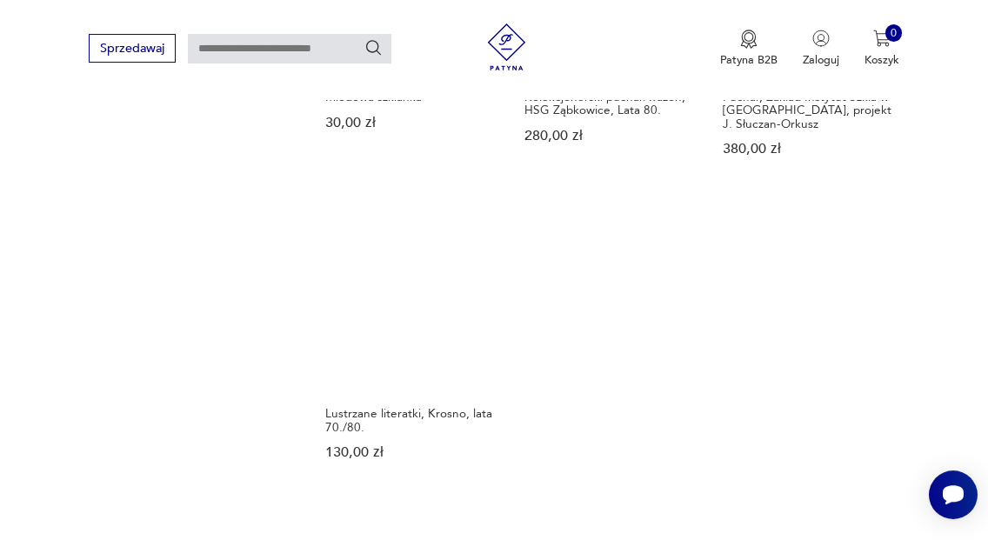
scroll to position [1845, 0]
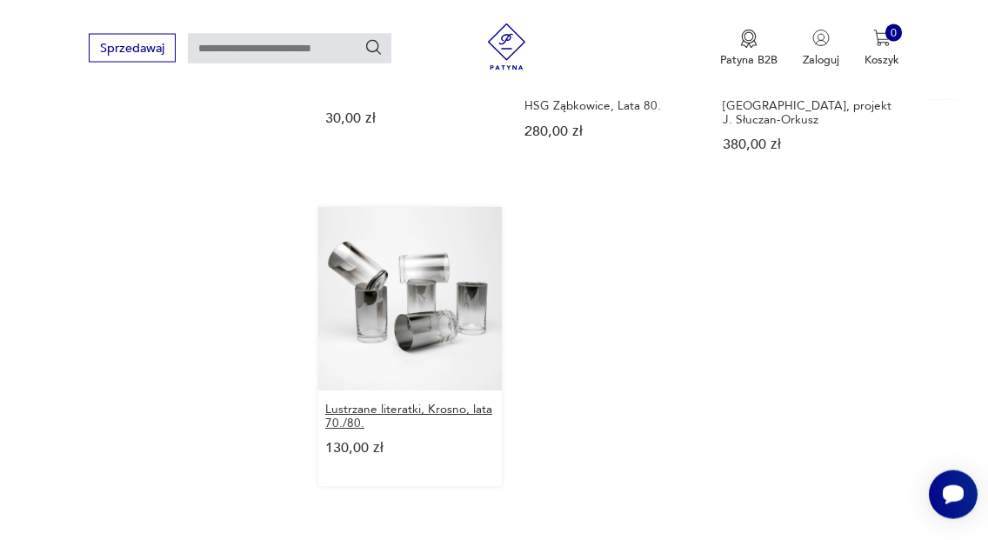
click at [364, 403] on h3 "Lustrzane literatki, Krosno, lata 70./80." at bounding box center [409, 416] width 169 height 27
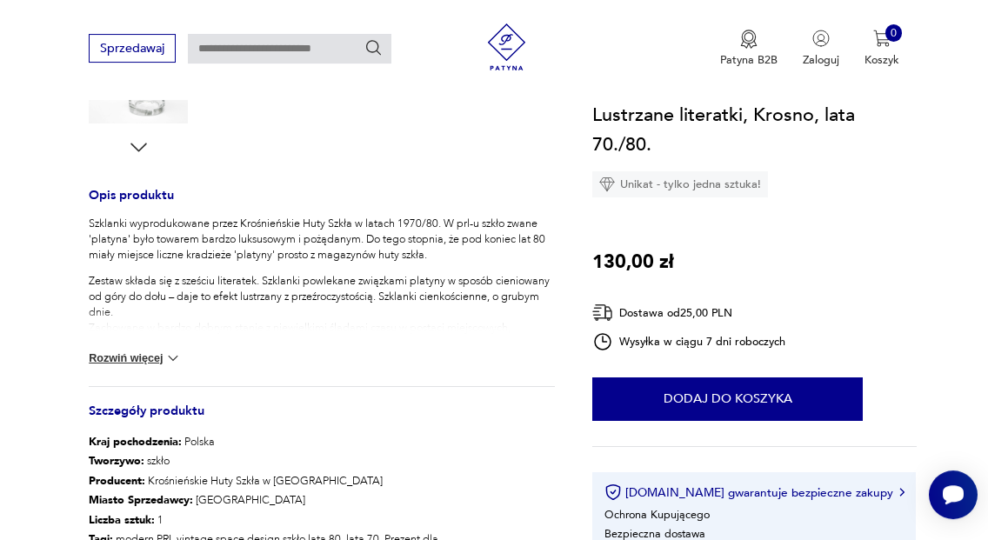
scroll to position [600, 0]
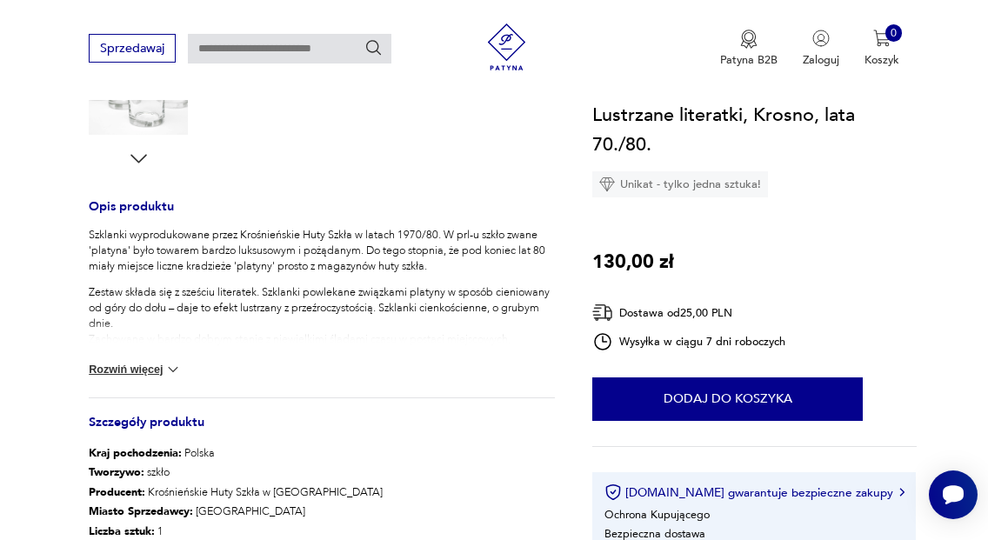
click at [925, 253] on section "Opis produktu Szklanki wyprodukowane przez Krośnieńskie Huty Szkła w latach 197…" at bounding box center [494, 190] width 988 height 1039
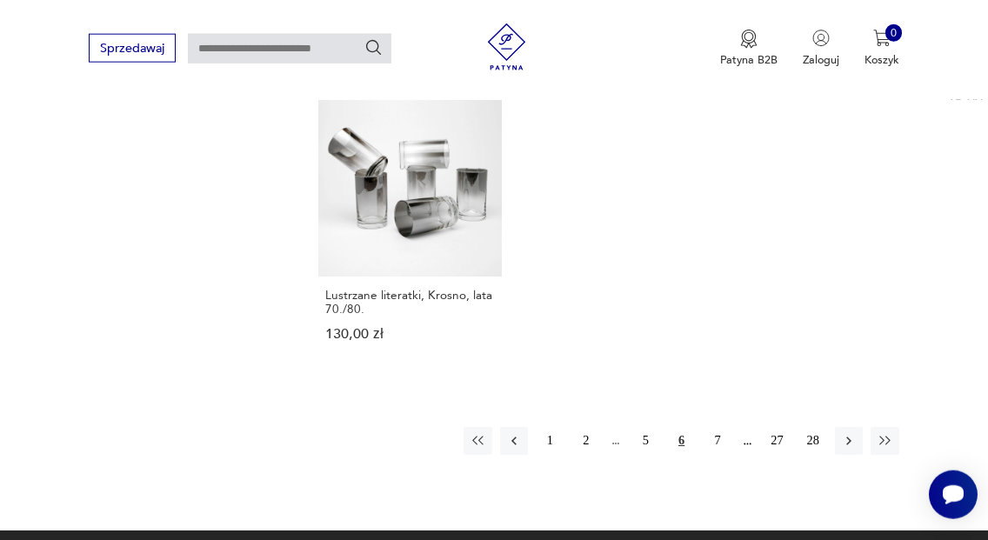
scroll to position [2012, 0]
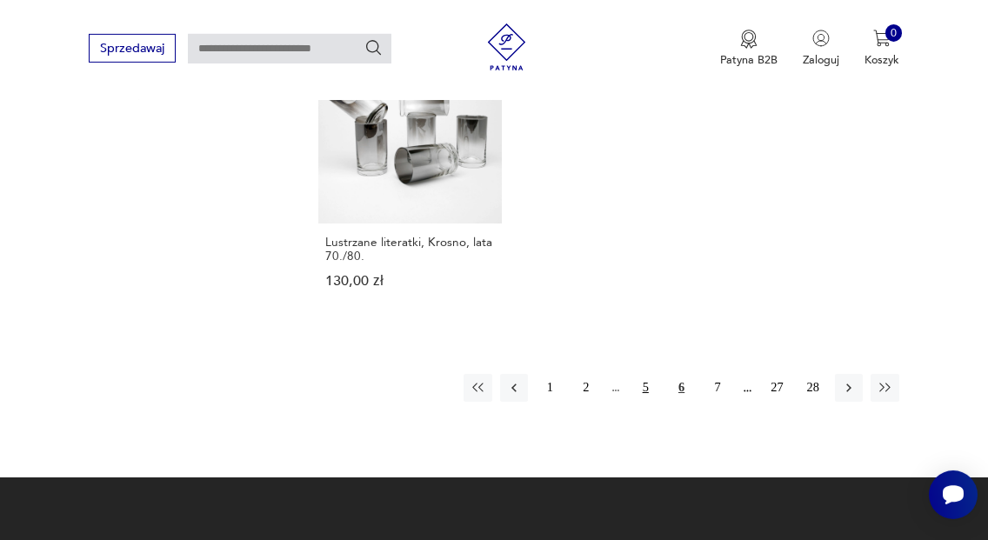
click at [647, 374] on button "5" at bounding box center [645, 388] width 28 height 28
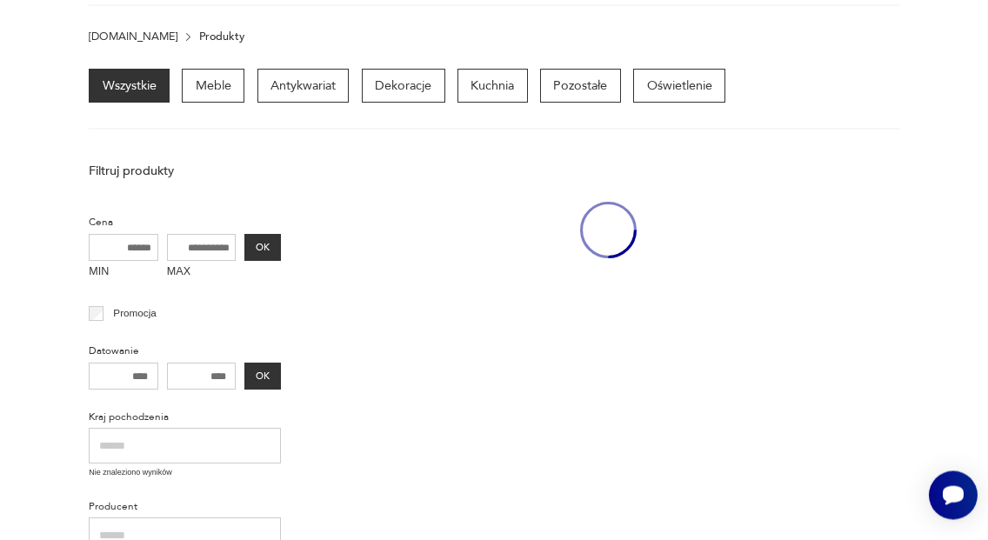
scroll to position [97, 0]
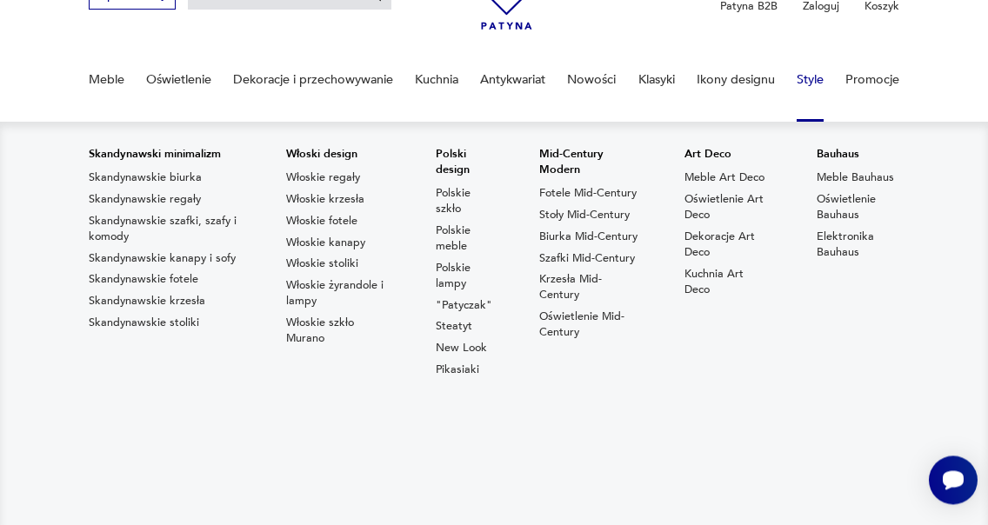
click at [815, 84] on link "Style" at bounding box center [810, 80] width 27 height 60
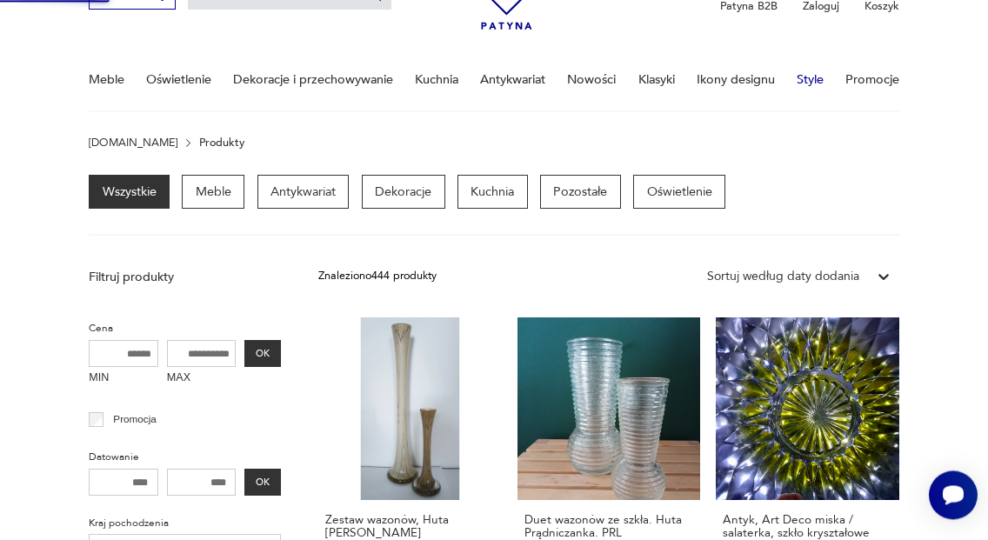
click at [814, 84] on link "Style" at bounding box center [810, 80] width 27 height 60
click at [810, 80] on link "Style" at bounding box center [810, 80] width 27 height 60
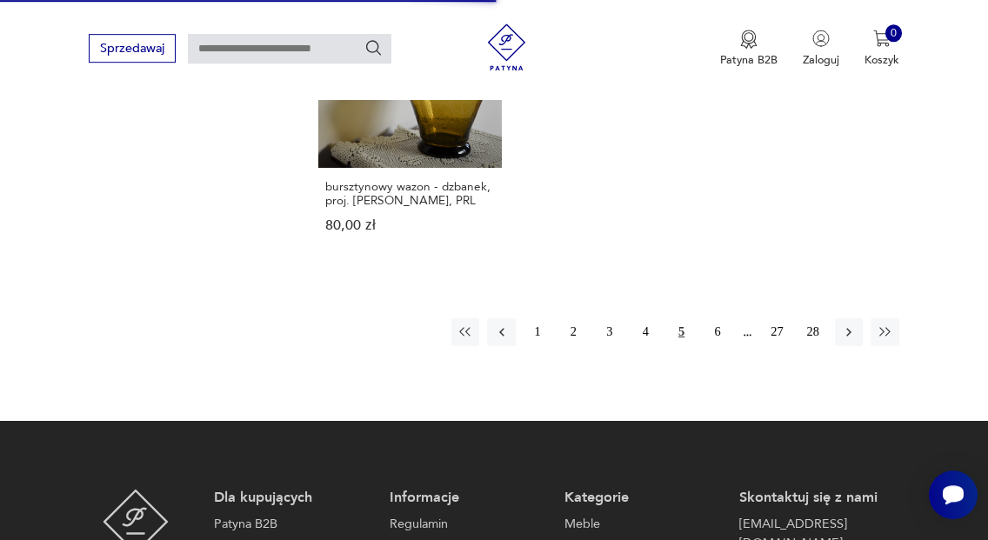
scroll to position [2019, 0]
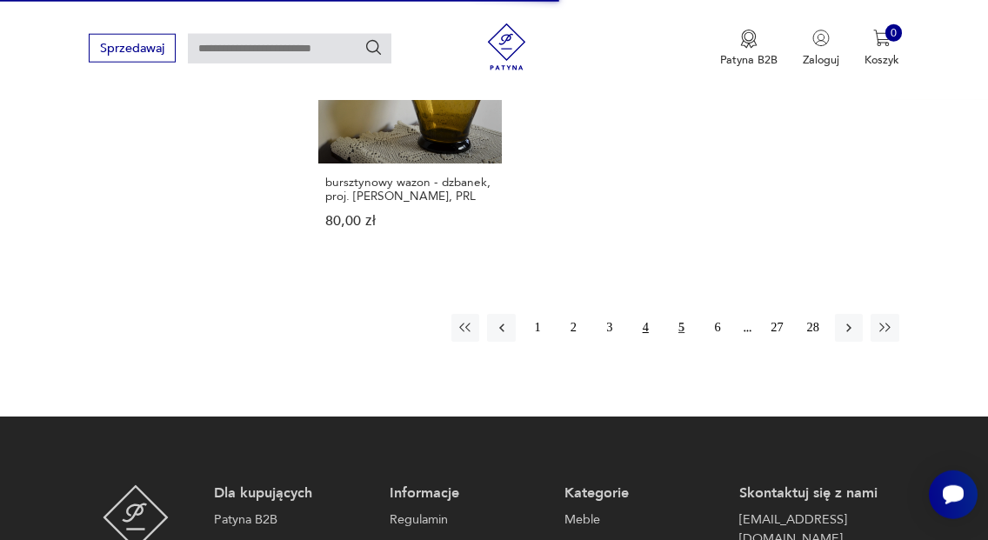
click at [642, 314] on button "4" at bounding box center [645, 328] width 28 height 28
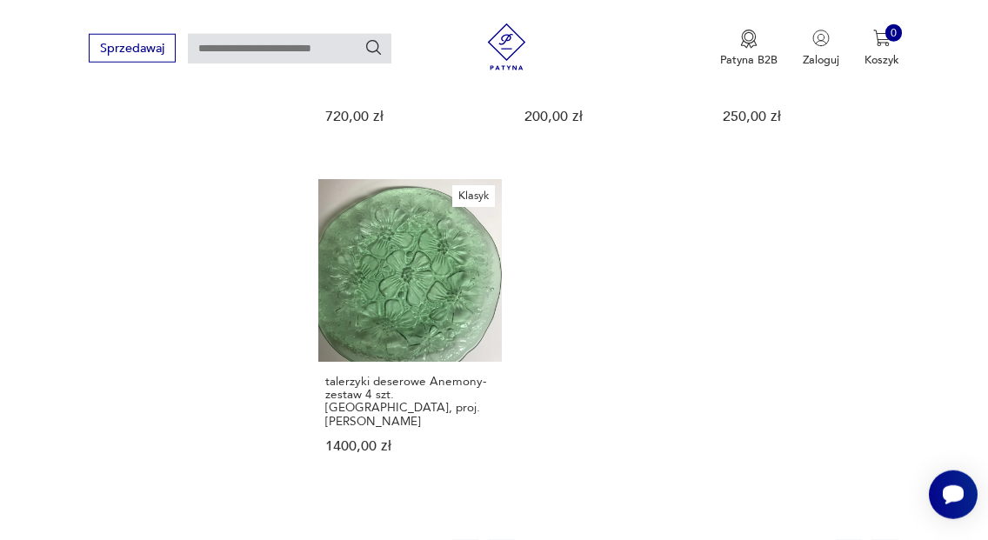
scroll to position [1893, 0]
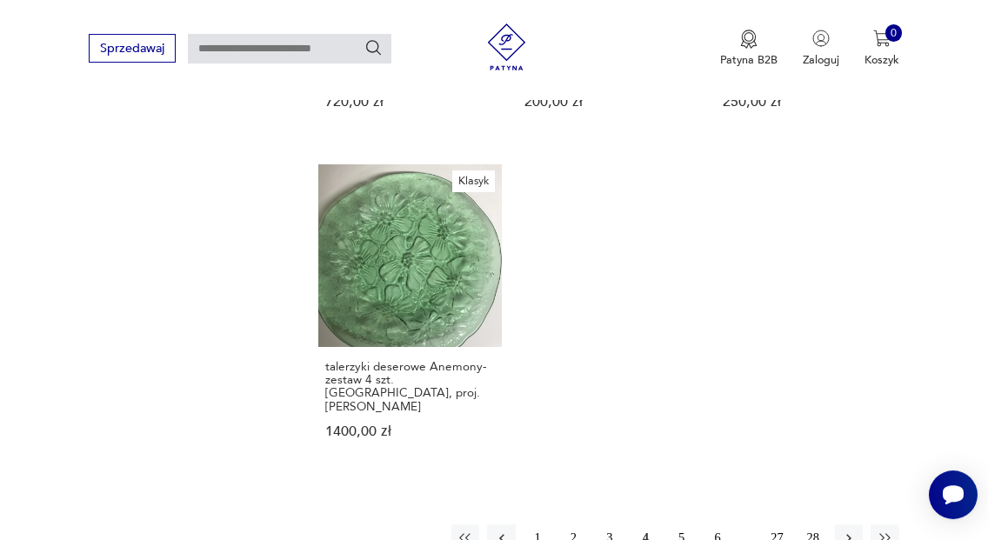
click at [611, 524] on button "3" at bounding box center [610, 538] width 28 height 28
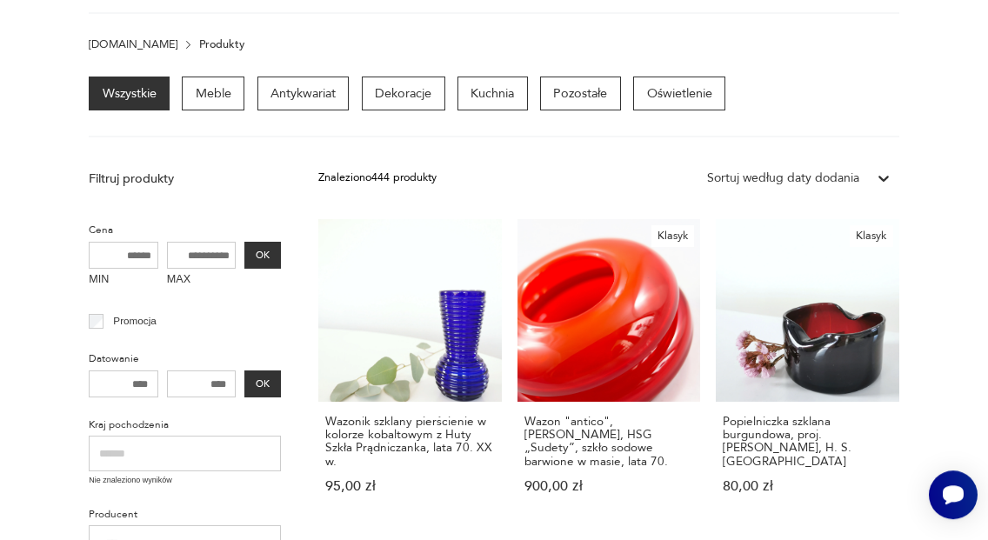
scroll to position [88, 0]
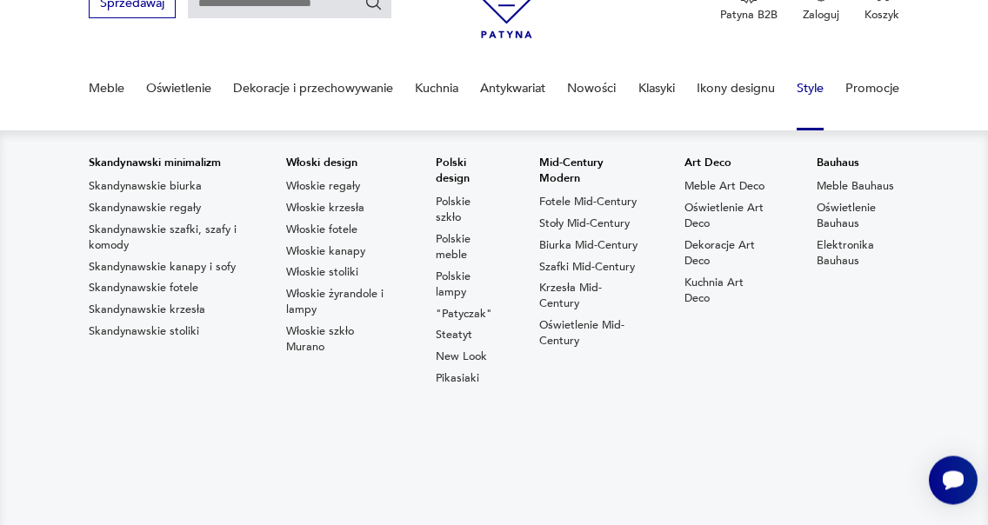
click at [805, 86] on link "Style" at bounding box center [810, 88] width 27 height 60
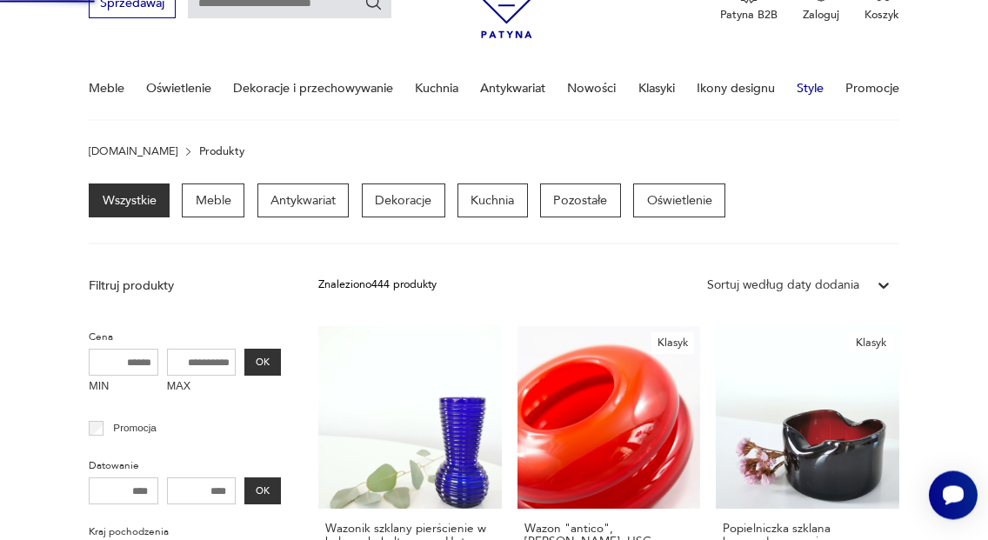
click at [803, 90] on link "Style" at bounding box center [810, 88] width 27 height 60
click at [810, 90] on link "Style" at bounding box center [810, 88] width 27 height 60
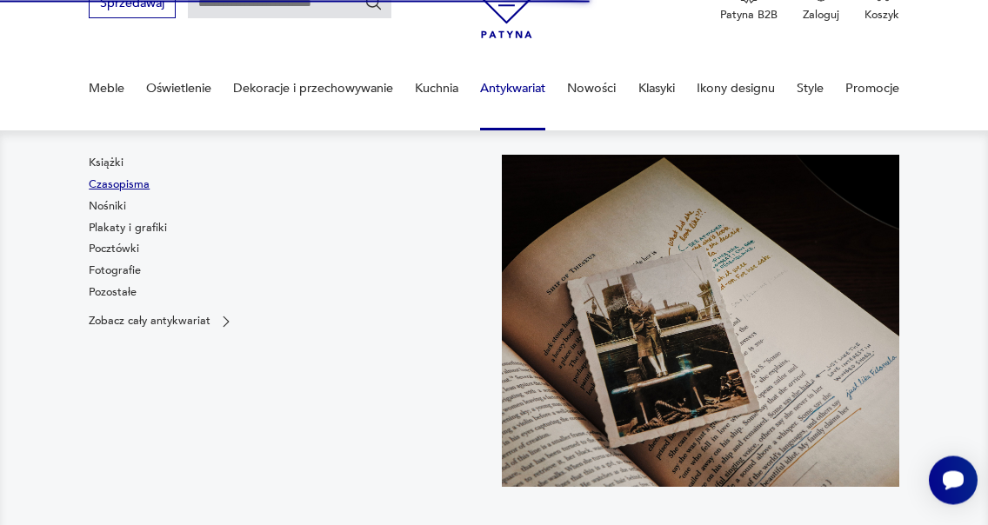
click at [109, 186] on link "Czasopisma" at bounding box center [119, 185] width 61 height 16
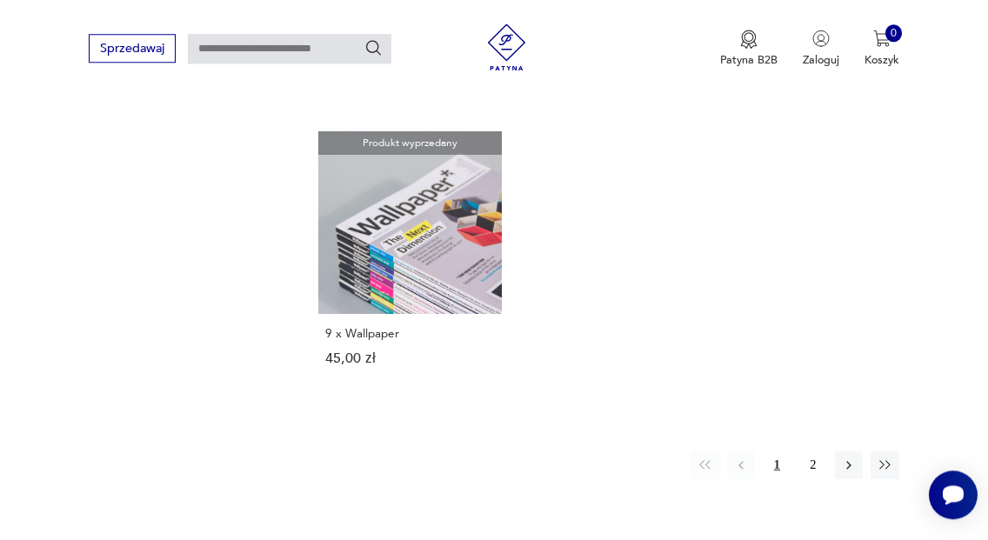
scroll to position [2120, 0]
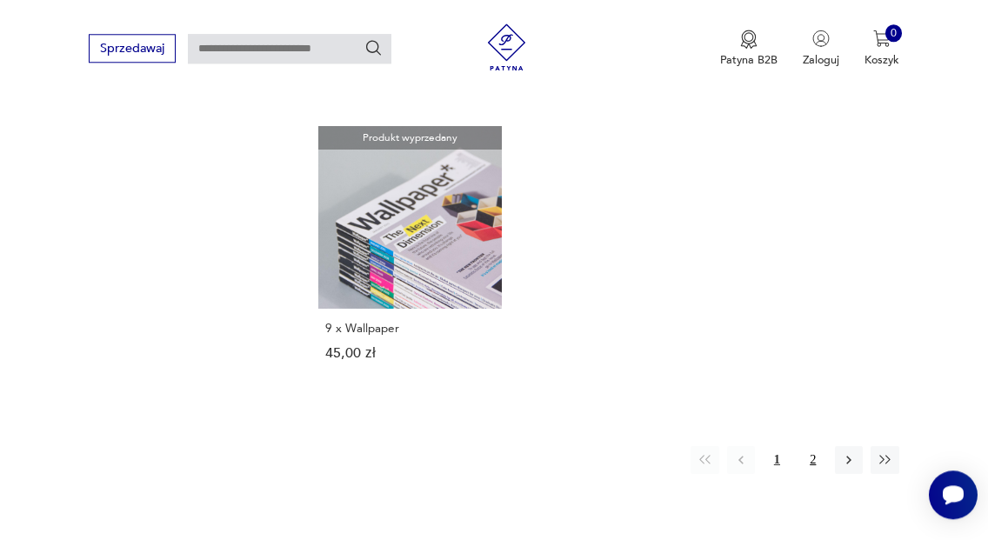
click at [817, 449] on button "2" at bounding box center [813, 460] width 28 height 28
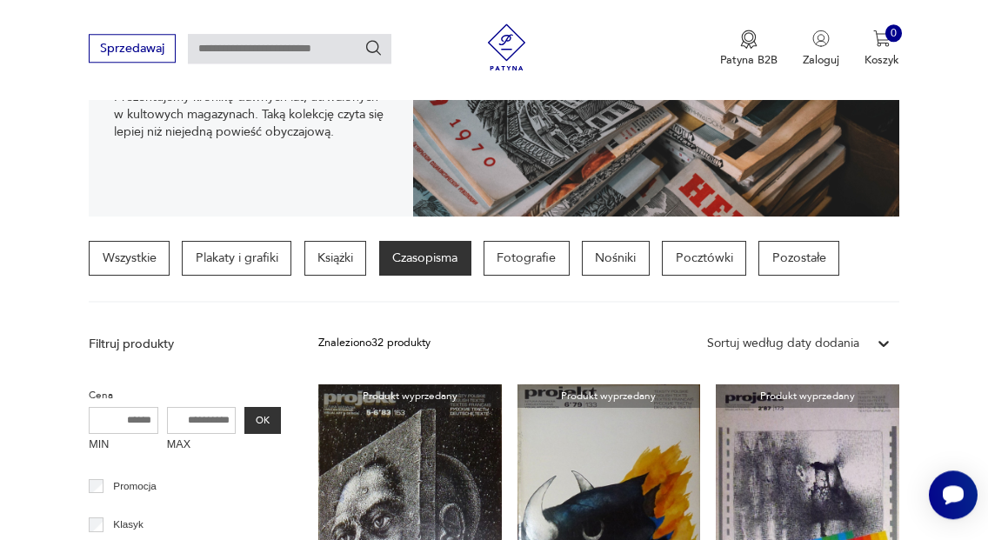
scroll to position [207, 0]
